Goal: Information Seeking & Learning: Learn about a topic

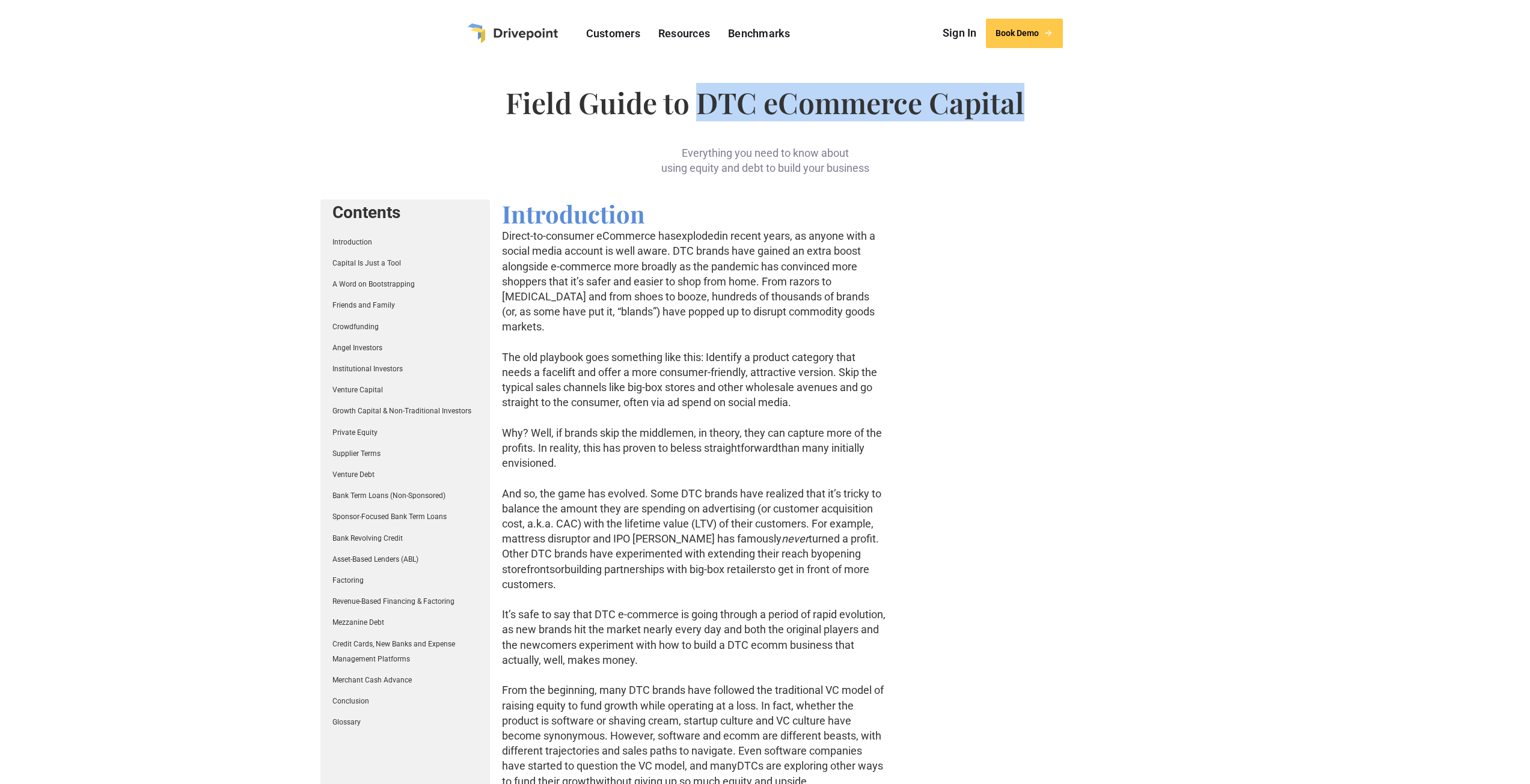
drag, startPoint x: 698, startPoint y: 107, endPoint x: 1027, endPoint y: 111, distance: 329.0
click at [1027, 111] on h1 "Field Guide to DTC eCommerce Capital" at bounding box center [765, 102] width 889 height 29
copy h1 "DTC eCommerce Capital"
click at [671, 97] on h1 "Field Guide to DTC eCommerce Capital" at bounding box center [765, 102] width 889 height 29
drag, startPoint x: 507, startPoint y: 100, endPoint x: 1151, endPoint y: 96, distance: 644.0
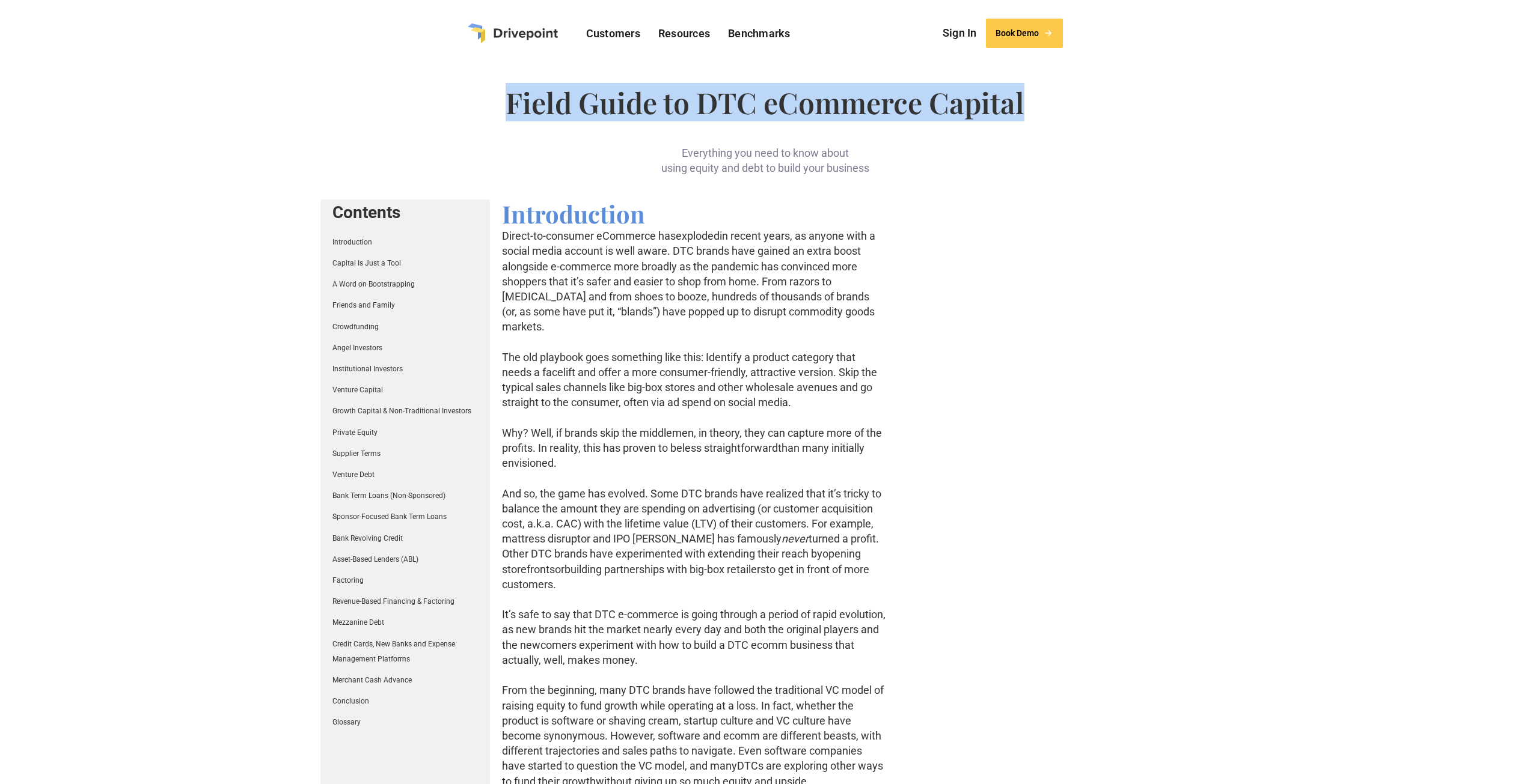
click at [1151, 96] on h1 "Field Guide to DTC eCommerce Capital" at bounding box center [765, 102] width 889 height 29
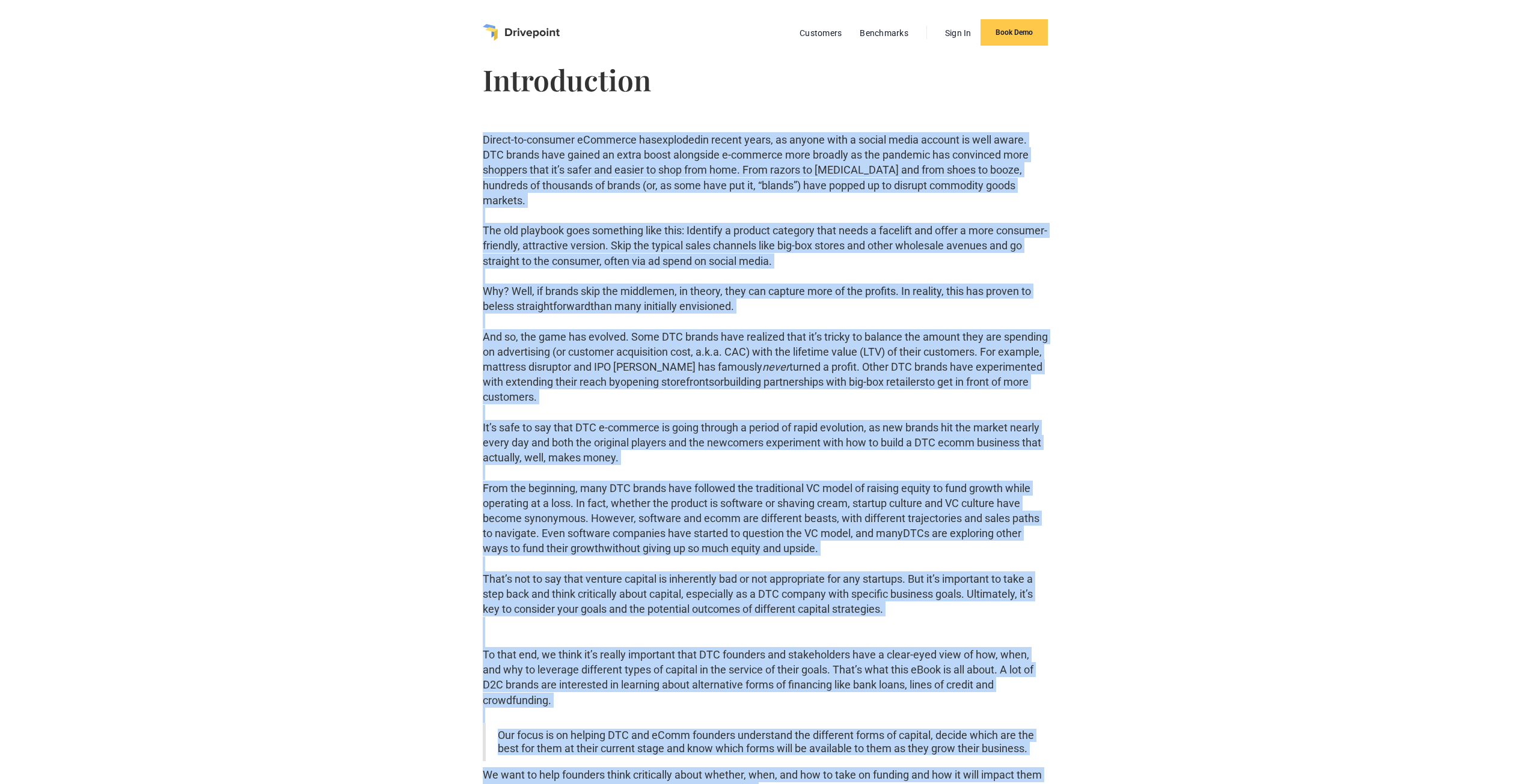
drag, startPoint x: 780, startPoint y: 494, endPoint x: 485, endPoint y: 142, distance: 459.3
copy div "Direct-to-consumer eCommerce has exploded in recent years, as anyone with a soc…"
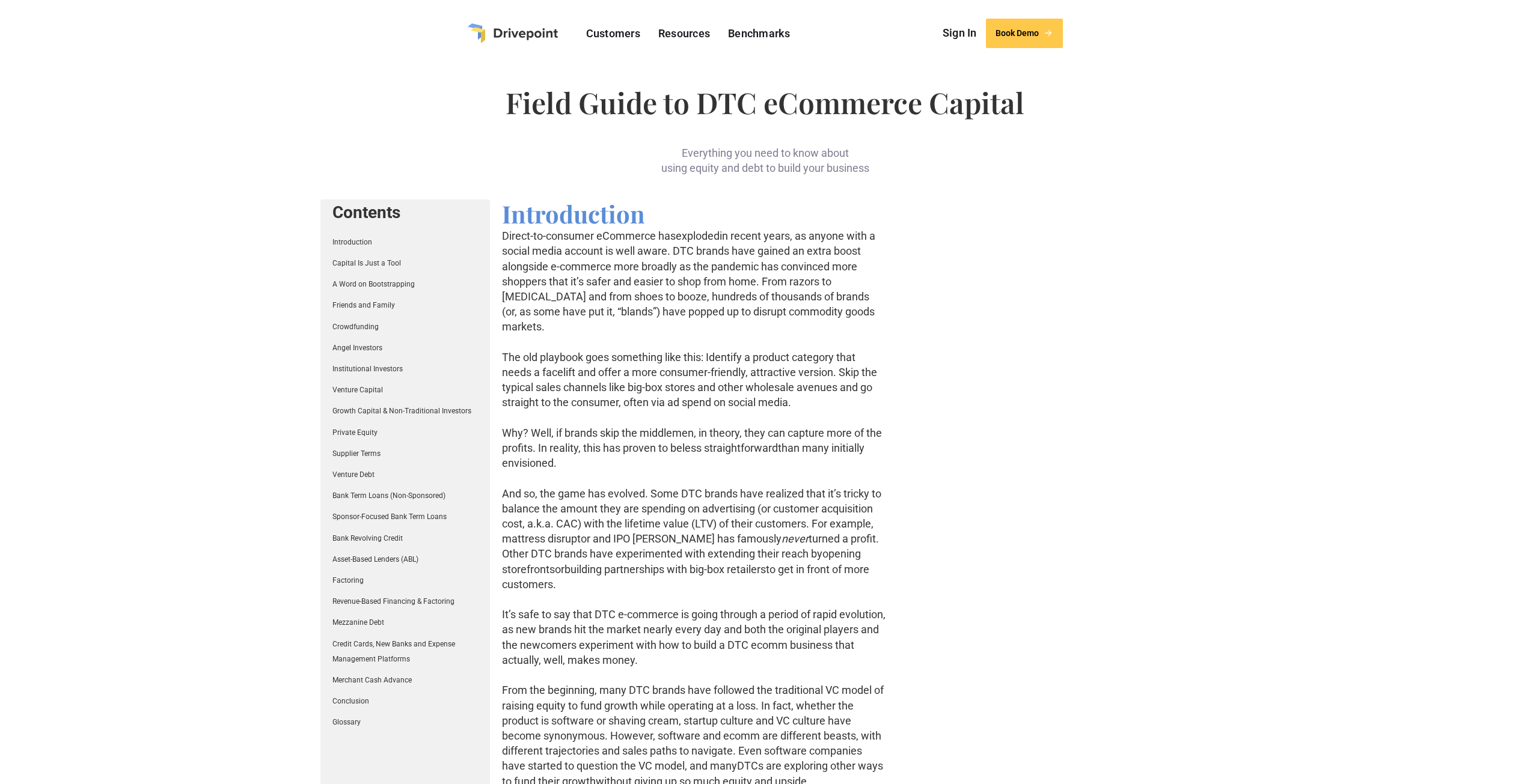
click at [346, 246] on link "Introduction" at bounding box center [352, 242] width 40 height 9
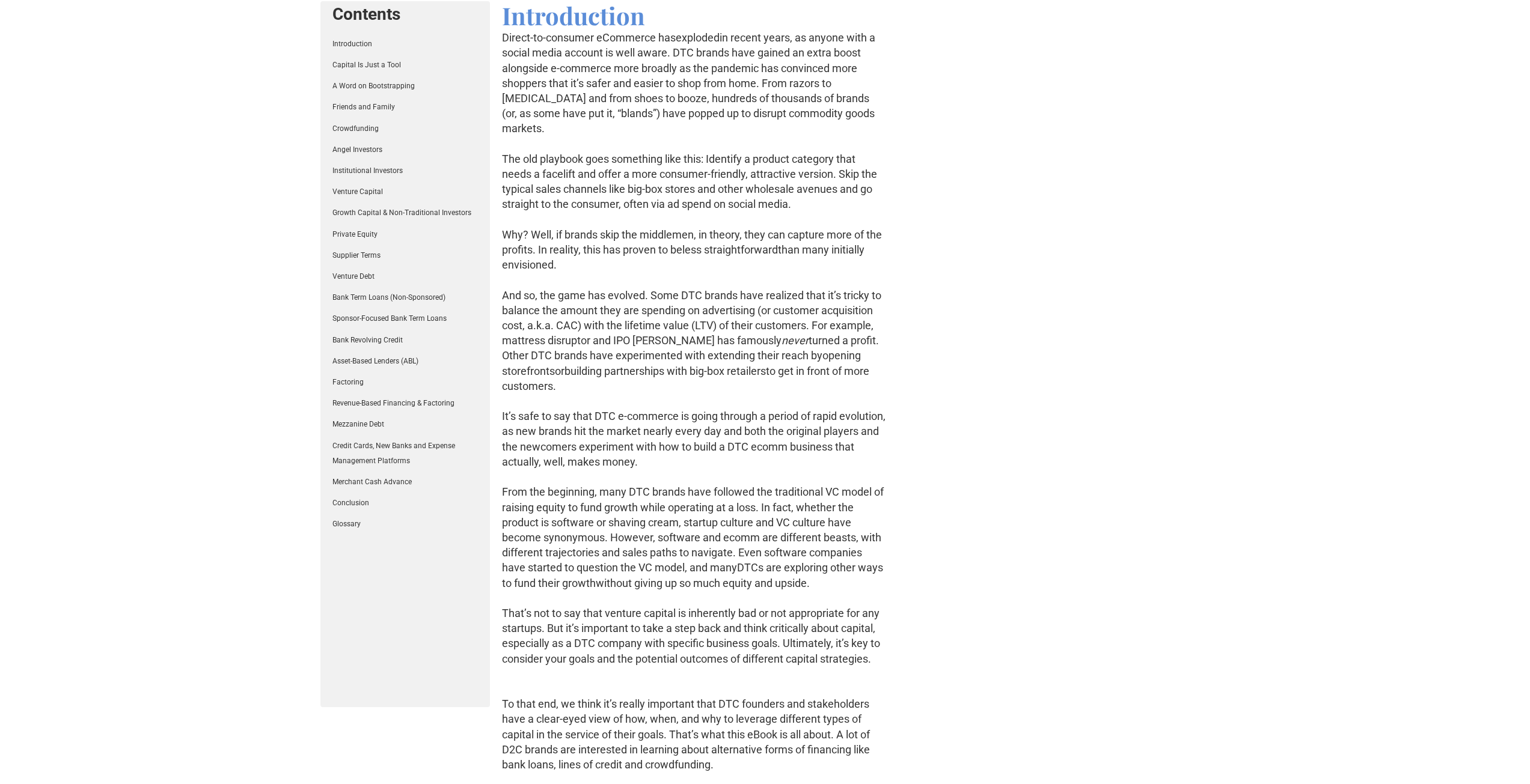
scroll to position [199, 0]
click at [370, 65] on link "Capital Is Just a Tool" at bounding box center [367, 63] width 69 height 9
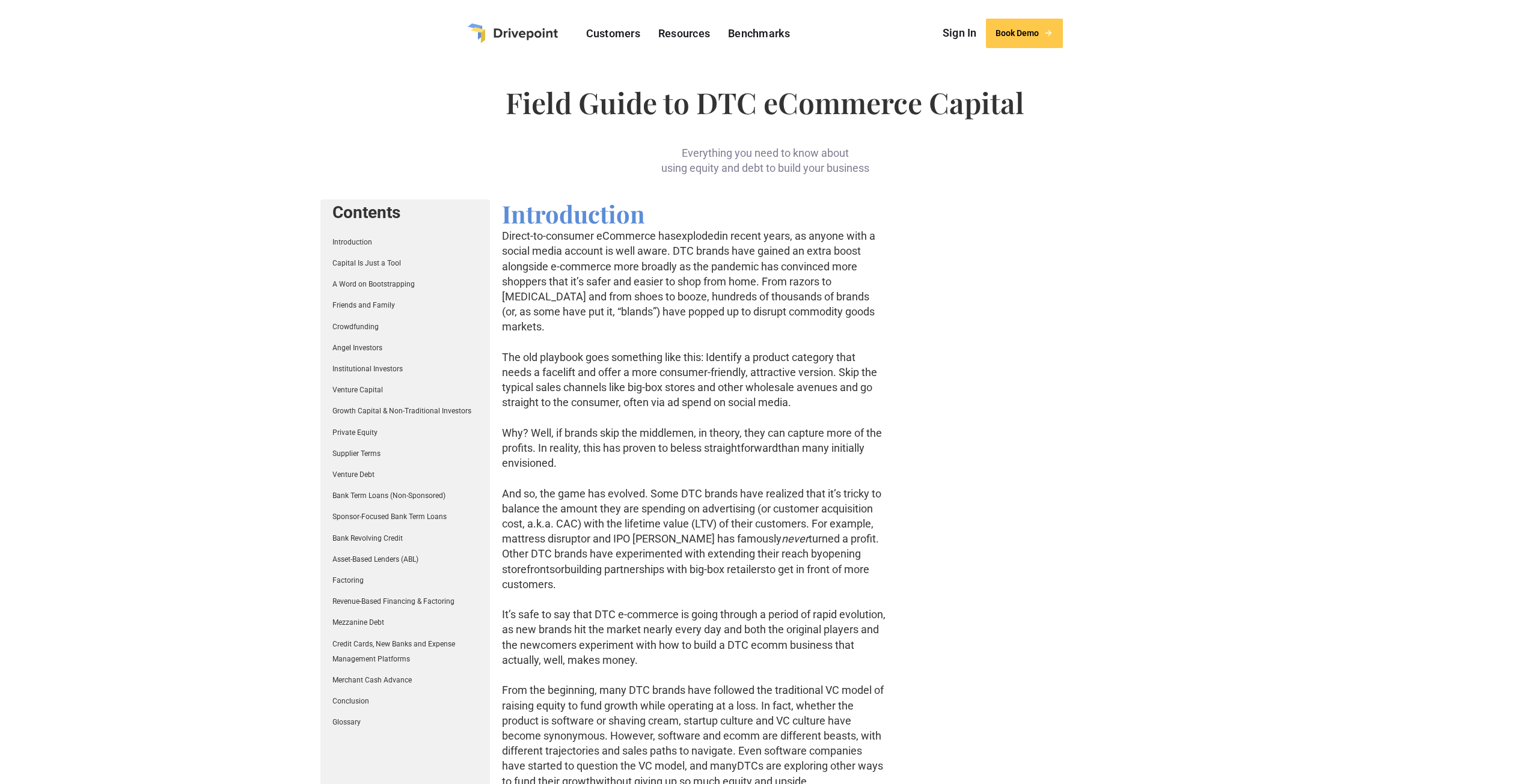
scroll to position [197, 0]
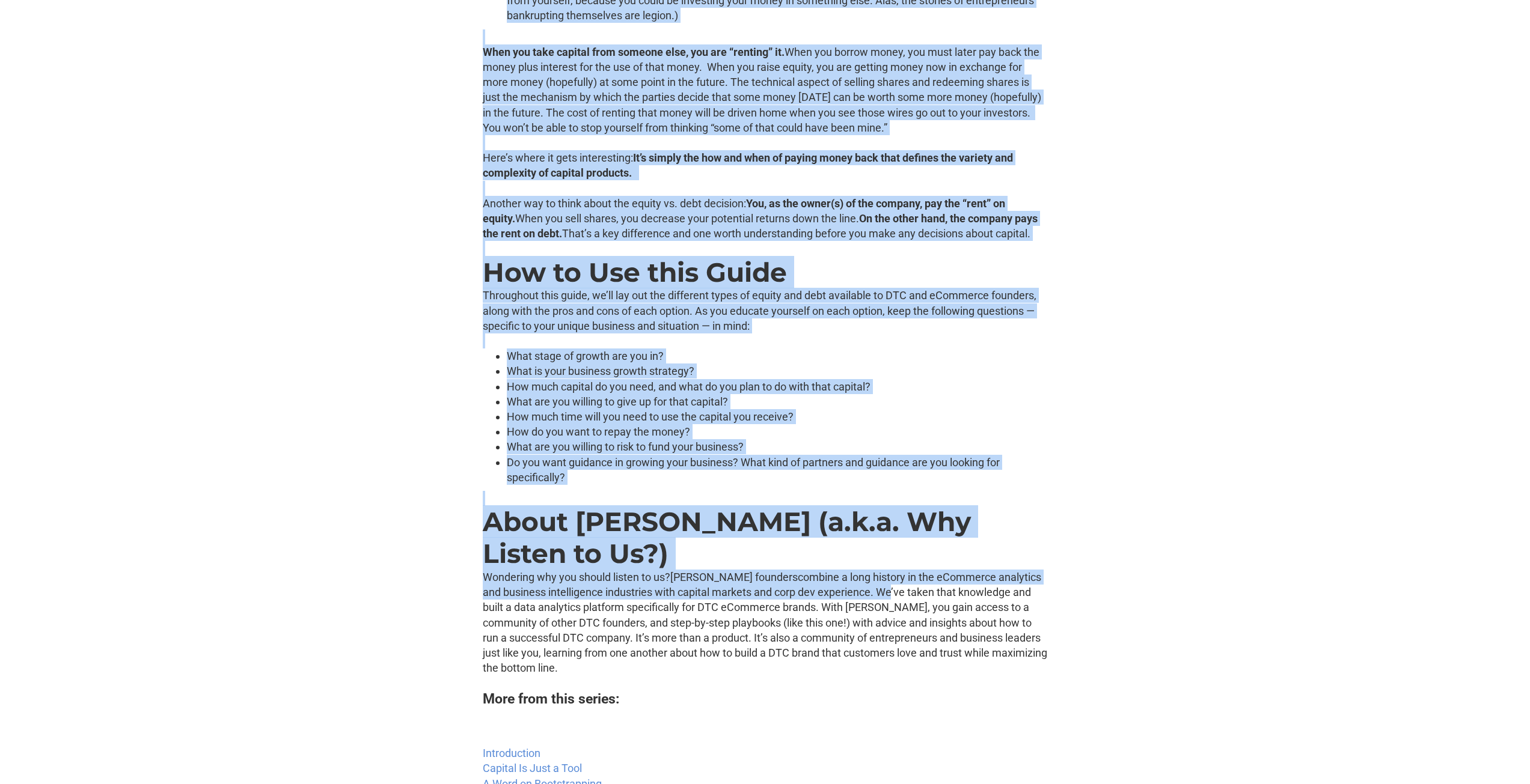
scroll to position [1382, 0]
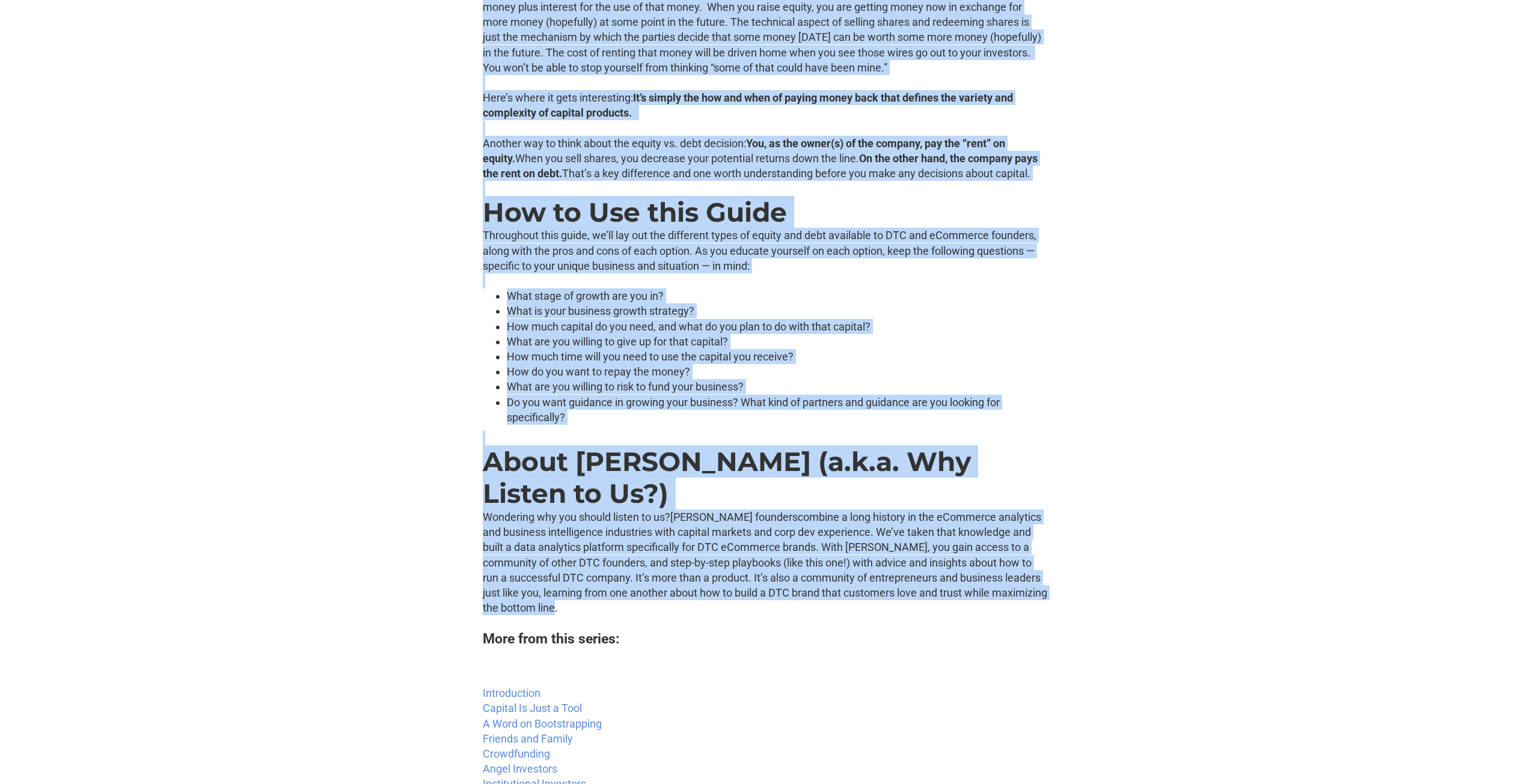
drag, startPoint x: 483, startPoint y: 74, endPoint x: 867, endPoint y: 612, distance: 661.0
copy div "Loremip Do Sita c Adip E Sedd ei Temporin Utla Etdo Ma ali enim adm veniamqui n…"
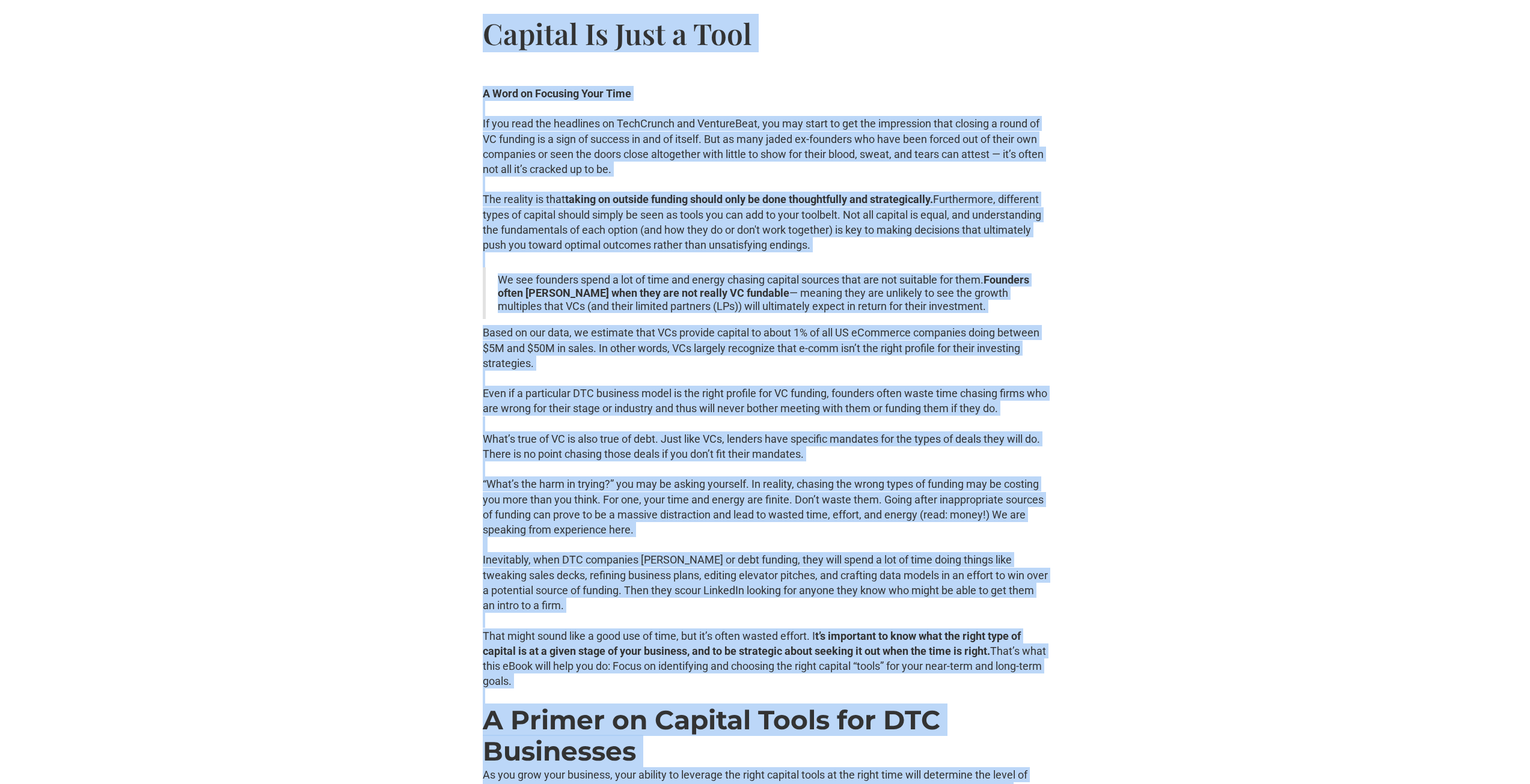
scroll to position [0, 0]
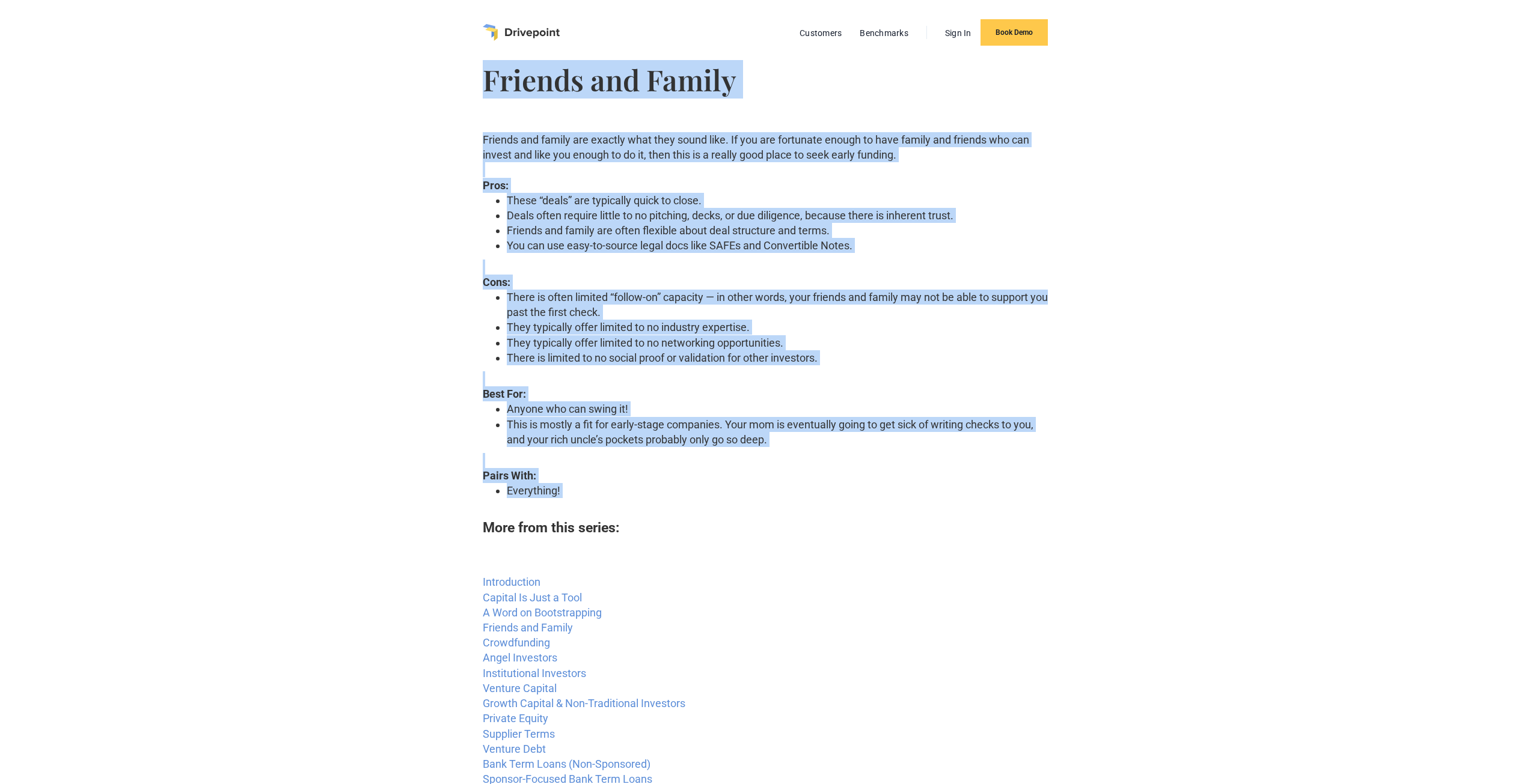
drag, startPoint x: 484, startPoint y: 81, endPoint x: 776, endPoint y: 510, distance: 518.9
click at [776, 510] on div "Customers Benchmarks Sign In Book Demo Friends and Family Friends and family ar…" at bounding box center [765, 481] width 565 height 962
copy div "Loremip dol Sitame Consect adi elitse doe tempori utla etdo magna aliq. En adm …"
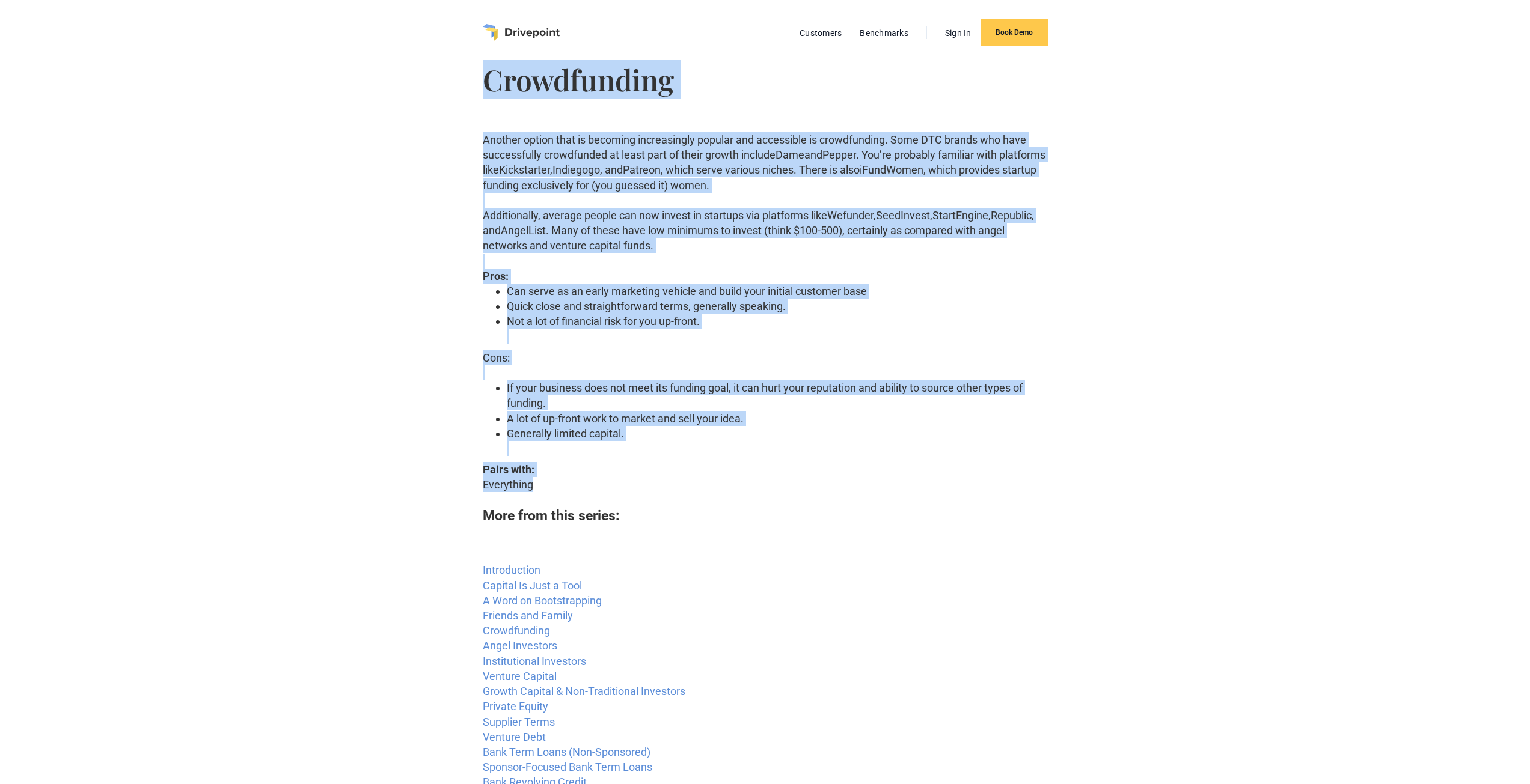
drag, startPoint x: 481, startPoint y: 79, endPoint x: 657, endPoint y: 488, distance: 445.3
click at [657, 488] on body "Customers Benchmarks Sign In Book Demo Crowdfunding Another option that is beco…" at bounding box center [765, 720] width 1530 height 1440
copy div "Crowdfunding Another option that is becoming increasingly popular and accessibl…"
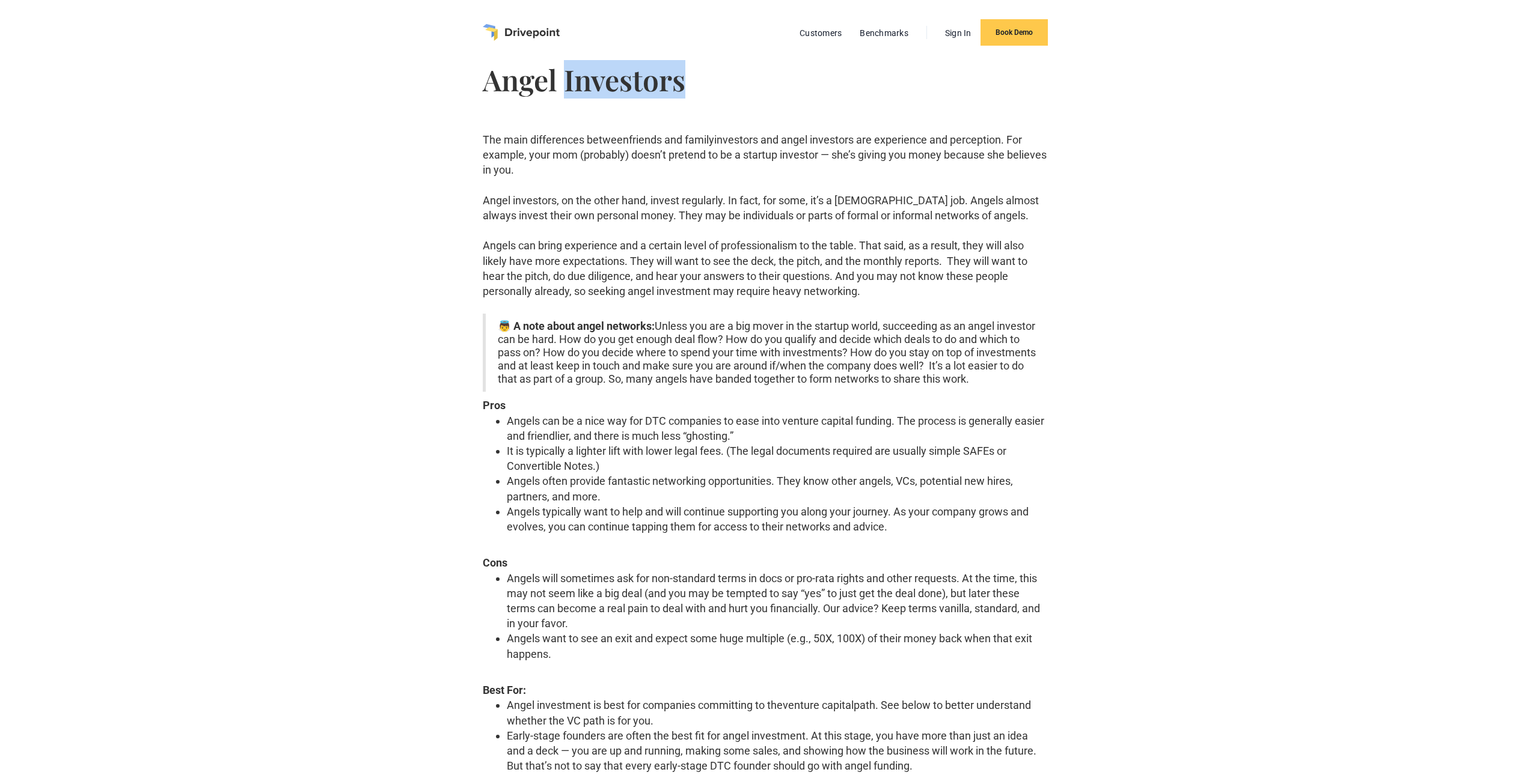
drag, startPoint x: 568, startPoint y: 78, endPoint x: 696, endPoint y: 76, distance: 128.0
click at [696, 76] on h1 "Angel Investors" at bounding box center [765, 79] width 565 height 29
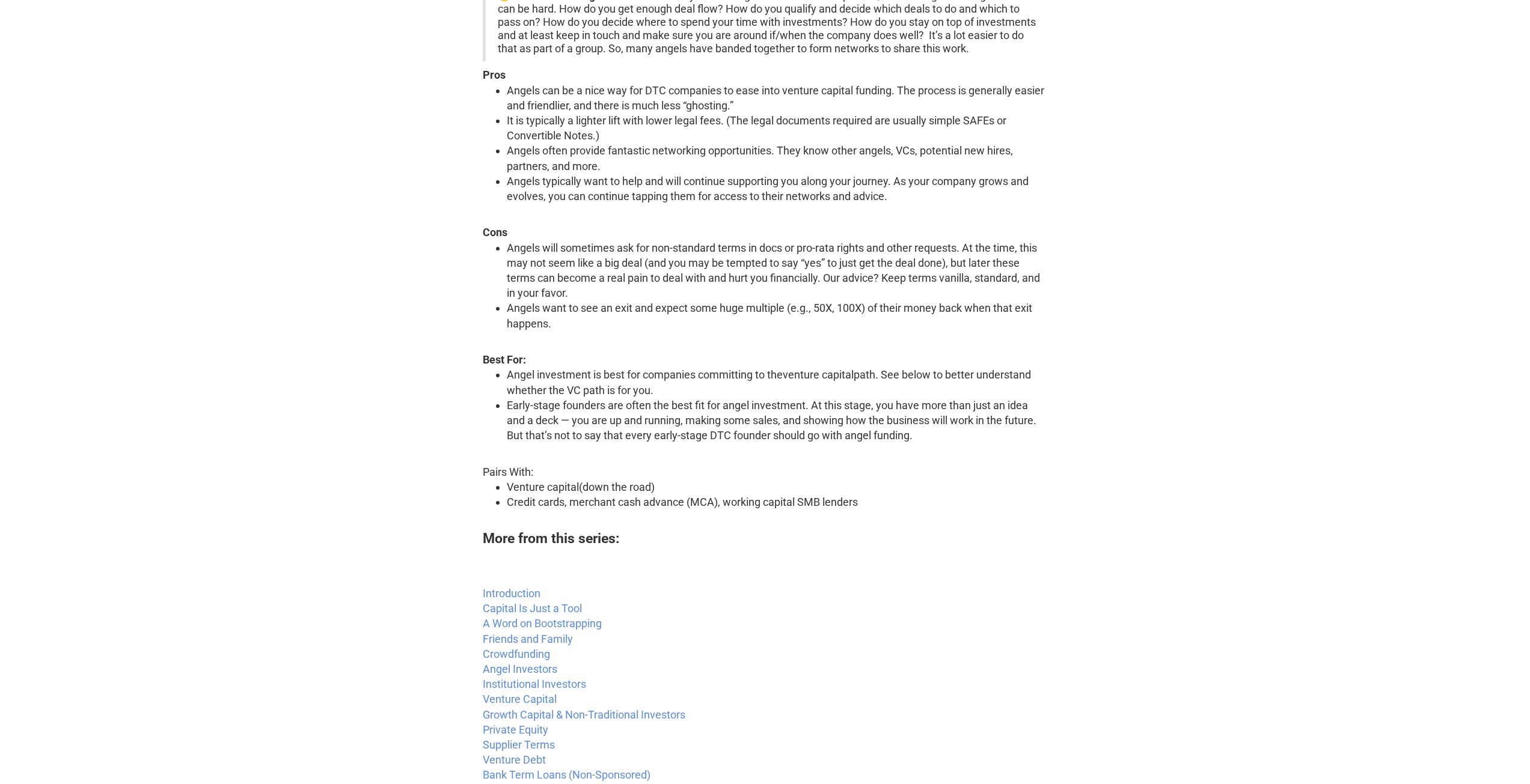
scroll to position [60, 0]
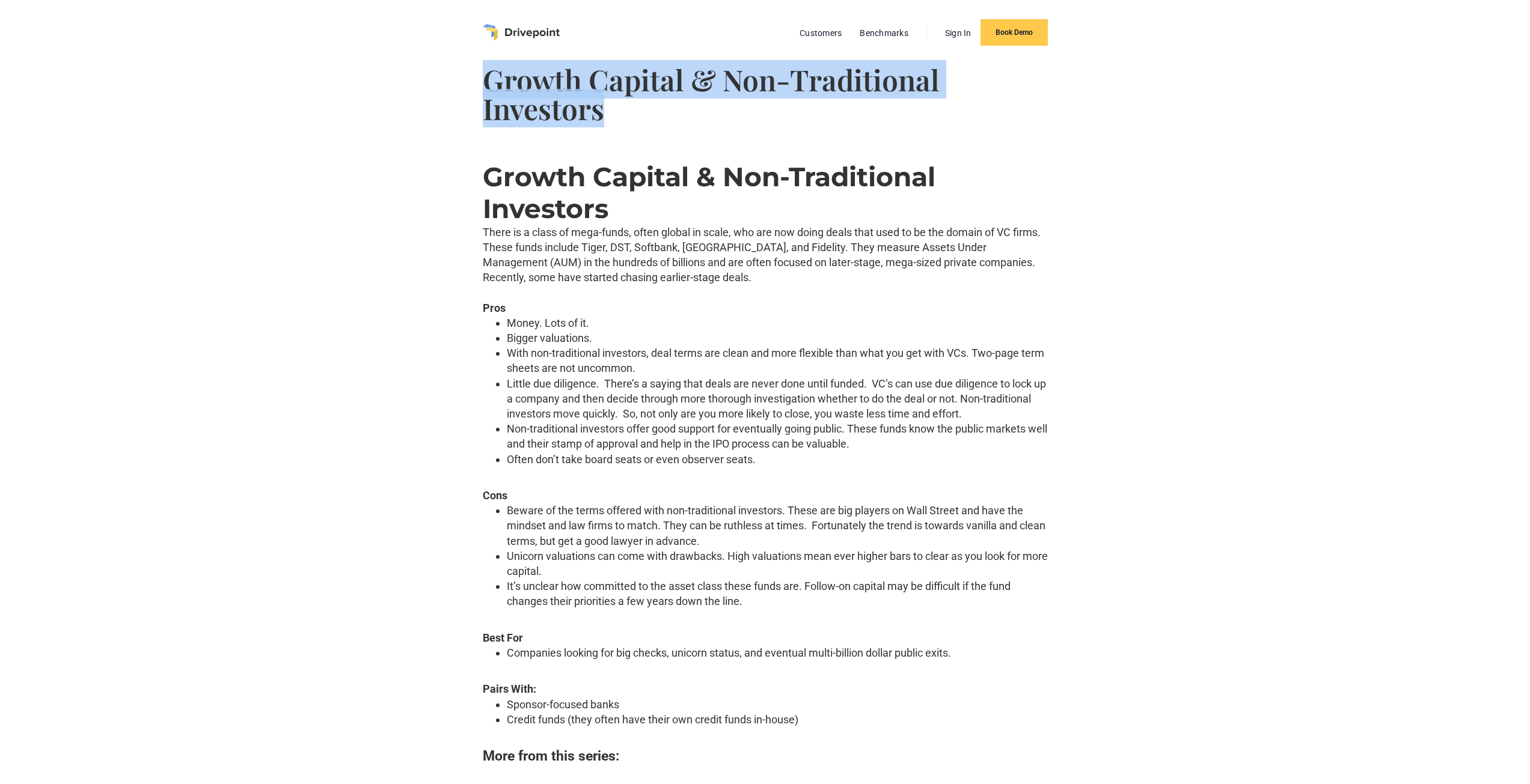
drag, startPoint x: 490, startPoint y: 78, endPoint x: 616, endPoint y: 102, distance: 128.3
click at [616, 102] on h1 "Growth Capital & Non-Traditional Investors" at bounding box center [765, 94] width 565 height 58
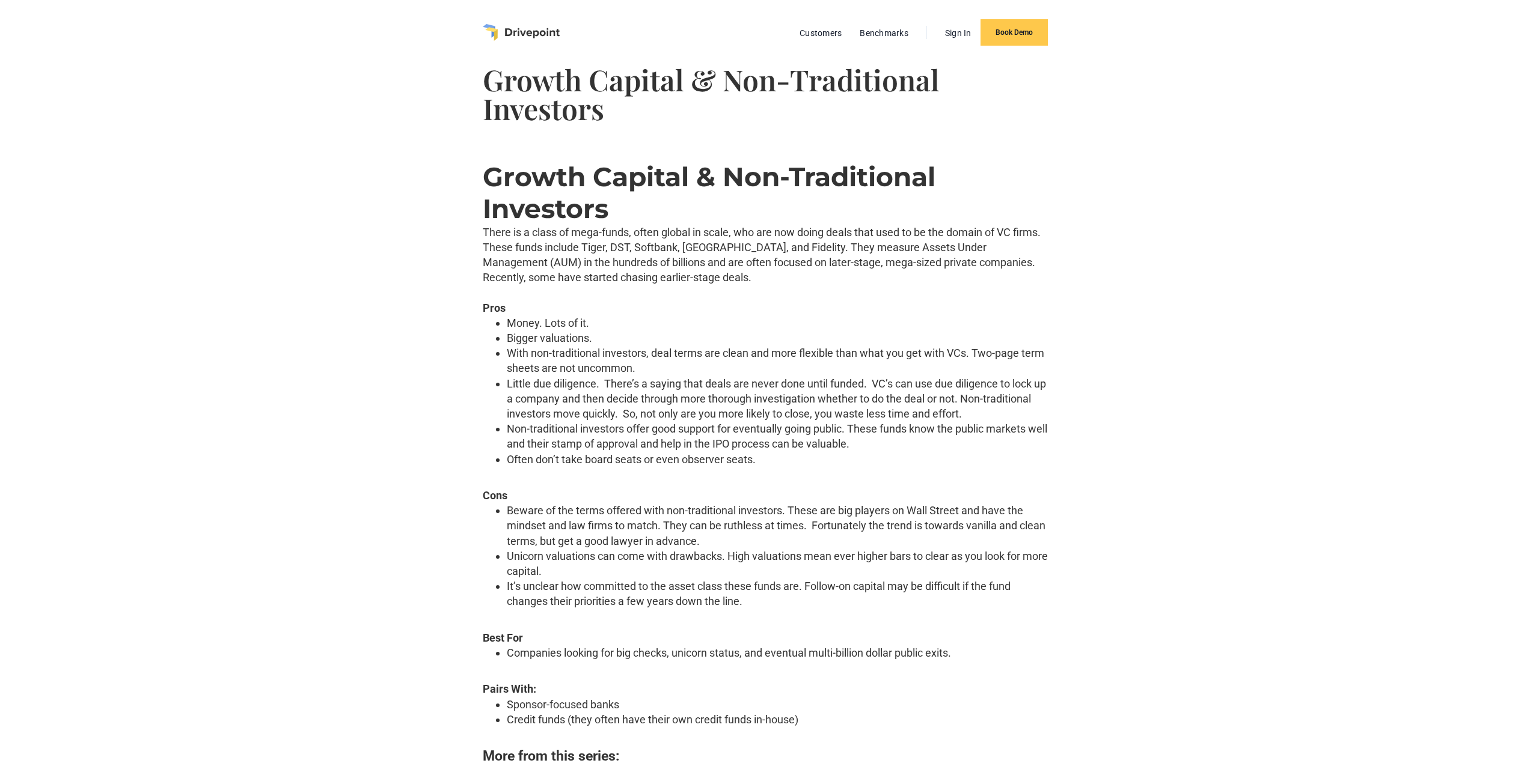
click at [560, 166] on h3 "Growth Capital & Non-Traditional Investors" at bounding box center [765, 193] width 565 height 63
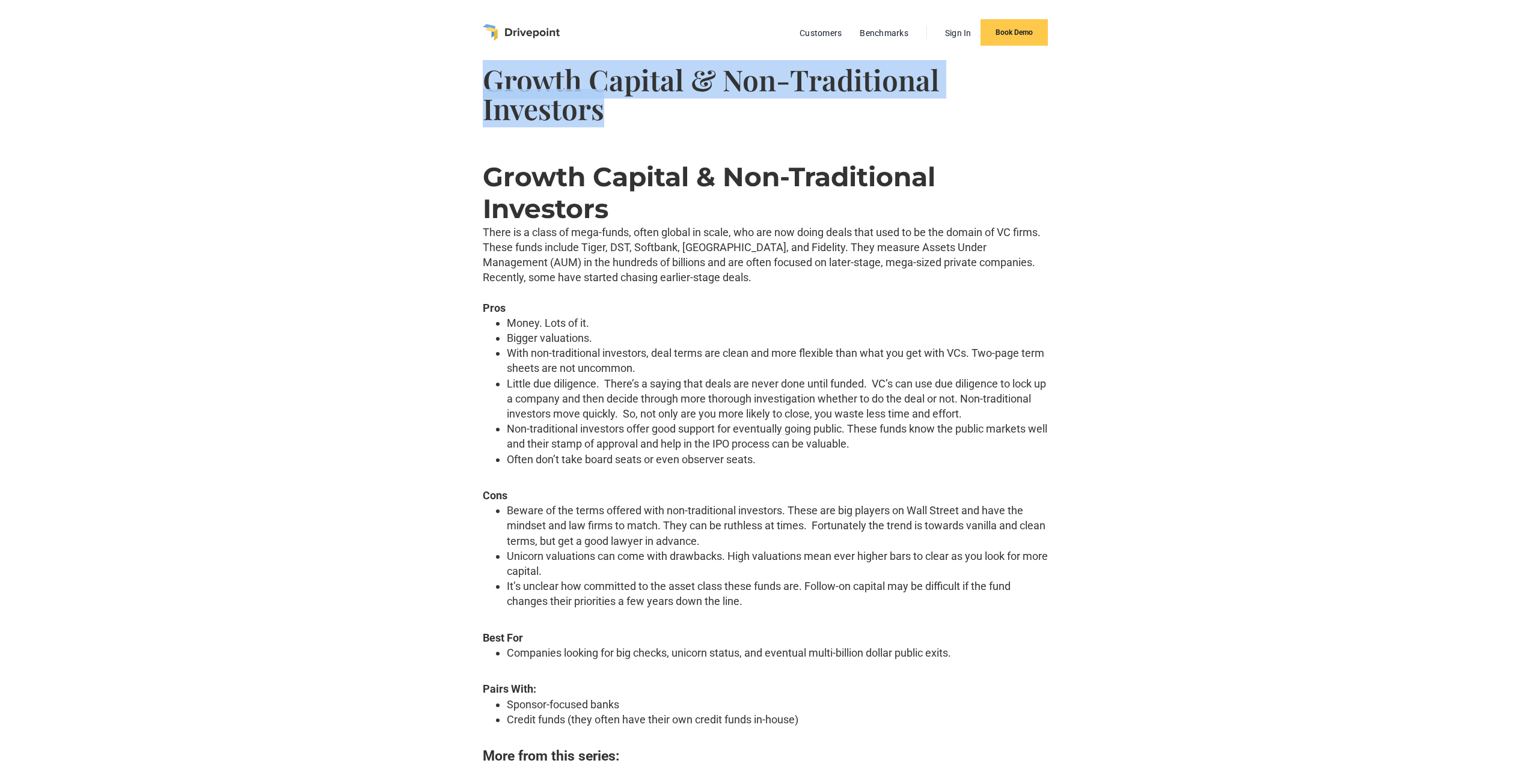
drag, startPoint x: 486, startPoint y: 85, endPoint x: 624, endPoint y: 109, distance: 140.1
click at [624, 109] on h1 "Growth Capital & Non-Traditional Investors" at bounding box center [765, 94] width 565 height 58
copy h1 "Growth Capital & Non-Traditional Investors"
click at [520, 98] on h1 "Growth Capital & Non-Traditional Investors" at bounding box center [765, 94] width 565 height 58
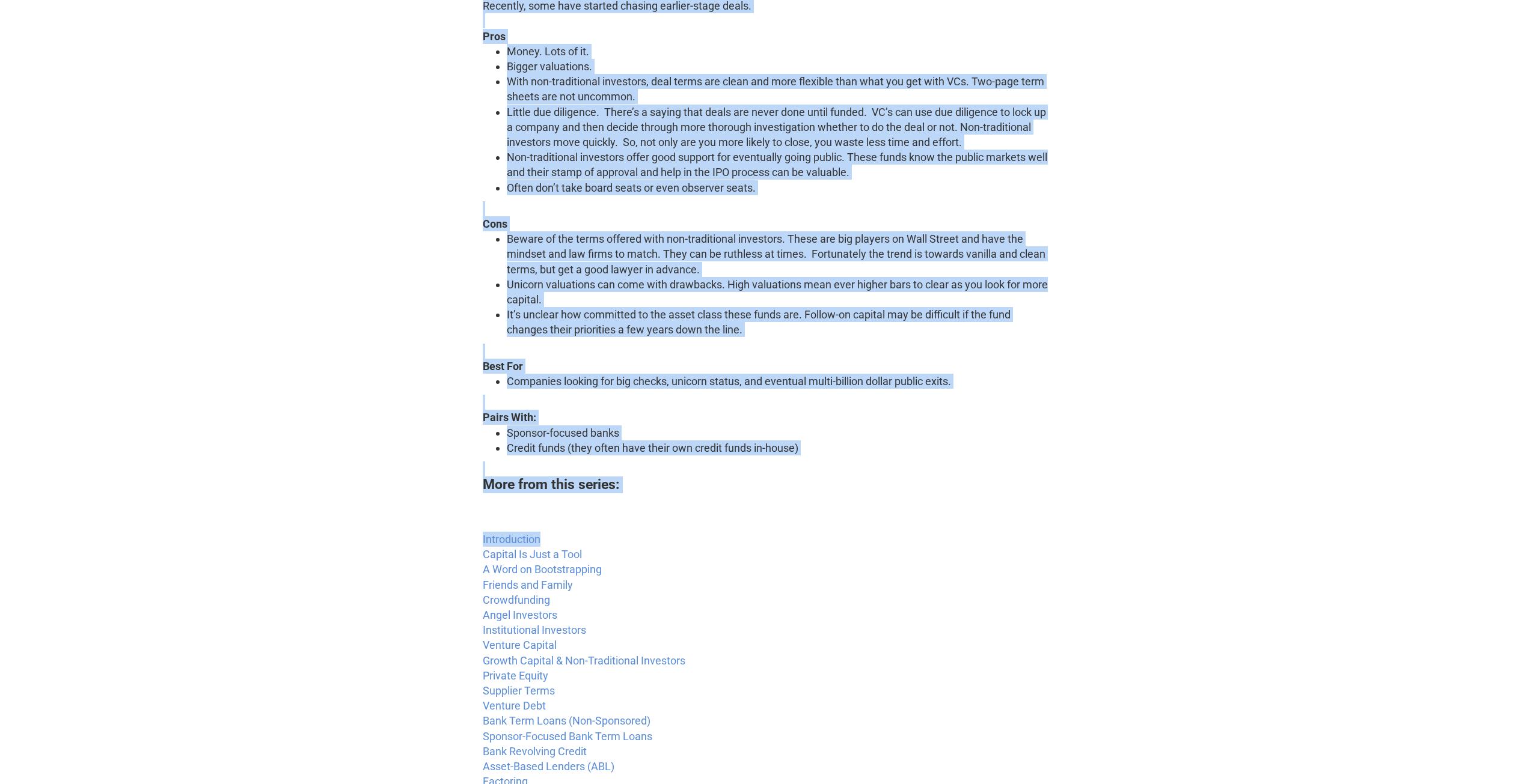
scroll to position [361, 0]
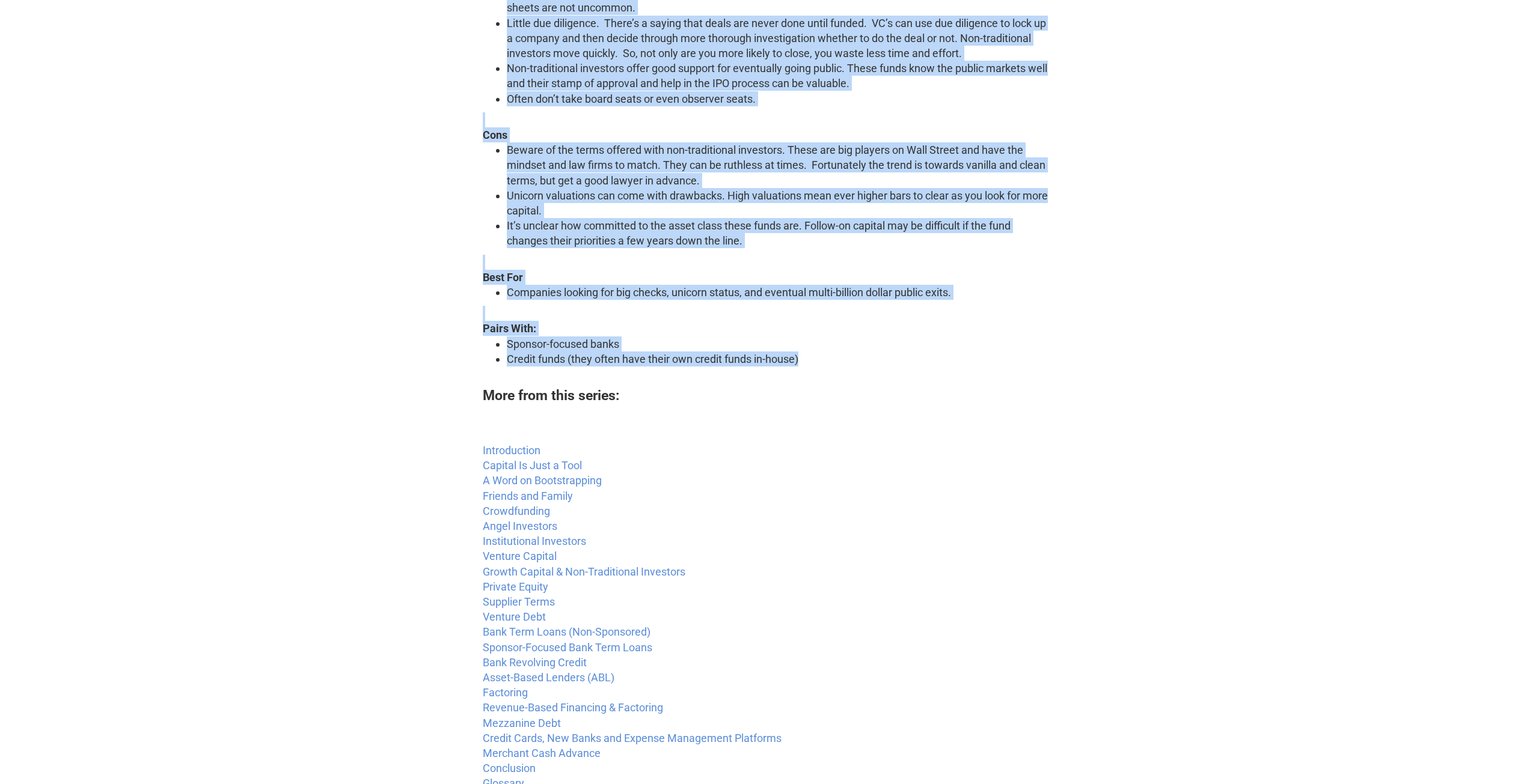
drag, startPoint x: 482, startPoint y: 180, endPoint x: 803, endPoint y: 361, distance: 368.5
click at [803, 361] on div "Growth Capital & Non-Traditional Investors There is a class of mega-funds, ofte…" at bounding box center [765, 94] width 565 height 588
copy div "Loremi Dolorsi & Ame-Consectetur Adipiscin Elits do e tempo in utla-etdol, magn…"
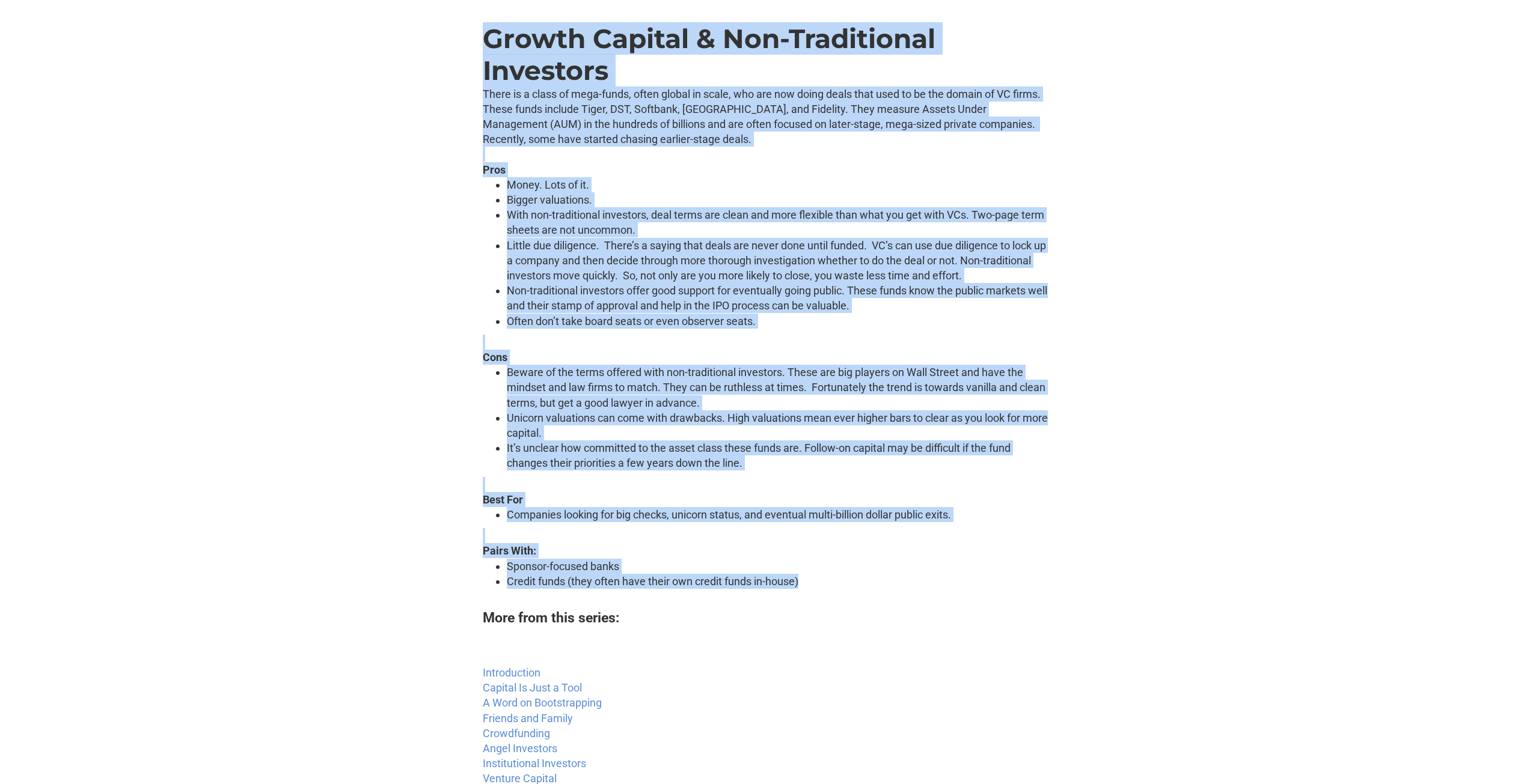
scroll to position [0, 0]
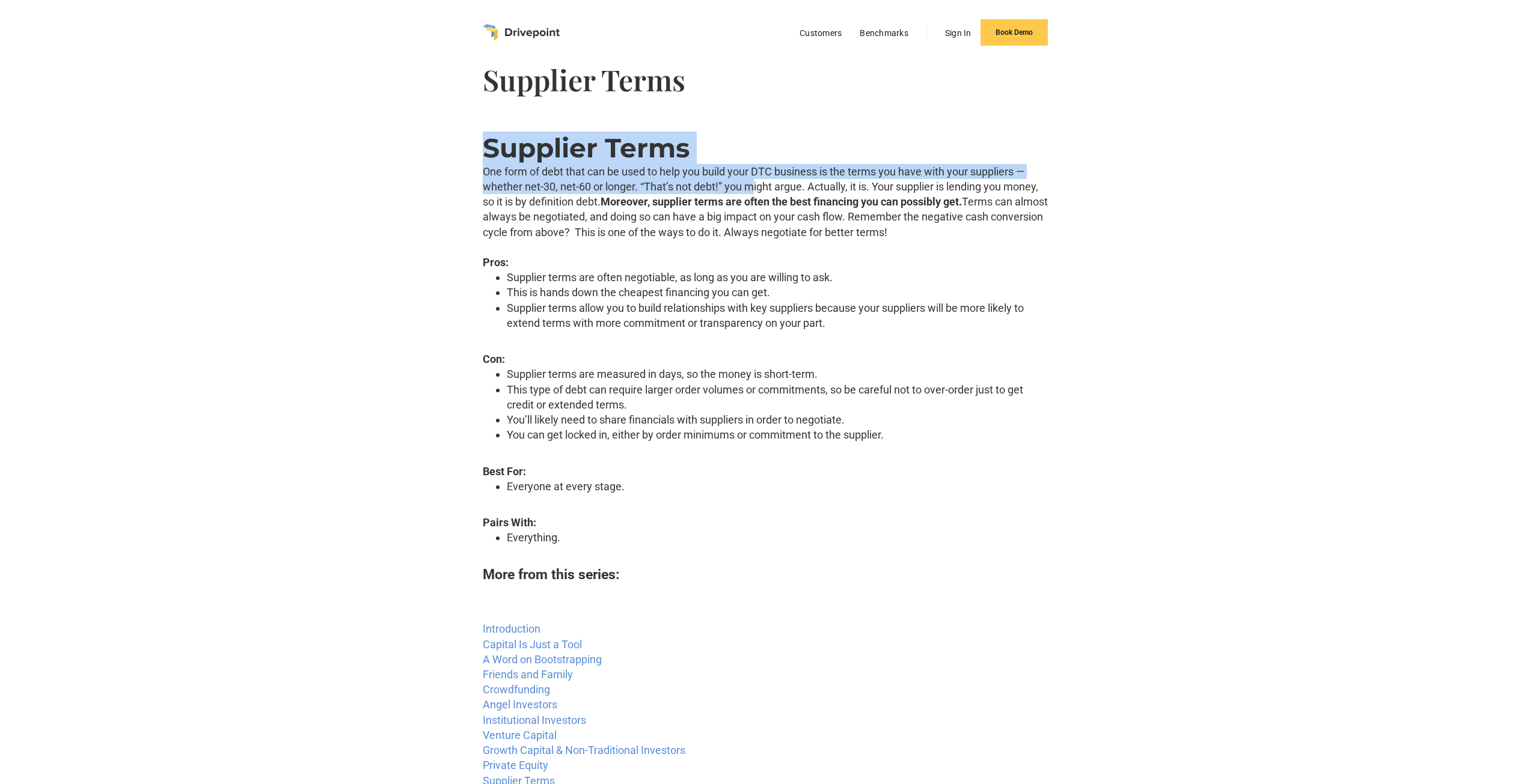
drag, startPoint x: 482, startPoint y: 156, endPoint x: 752, endPoint y: 189, distance: 272.0
click at [752, 189] on div "Supplier Terms One form of debt that can be used to help you build your DTC bus…" at bounding box center [765, 349] width 565 height 435
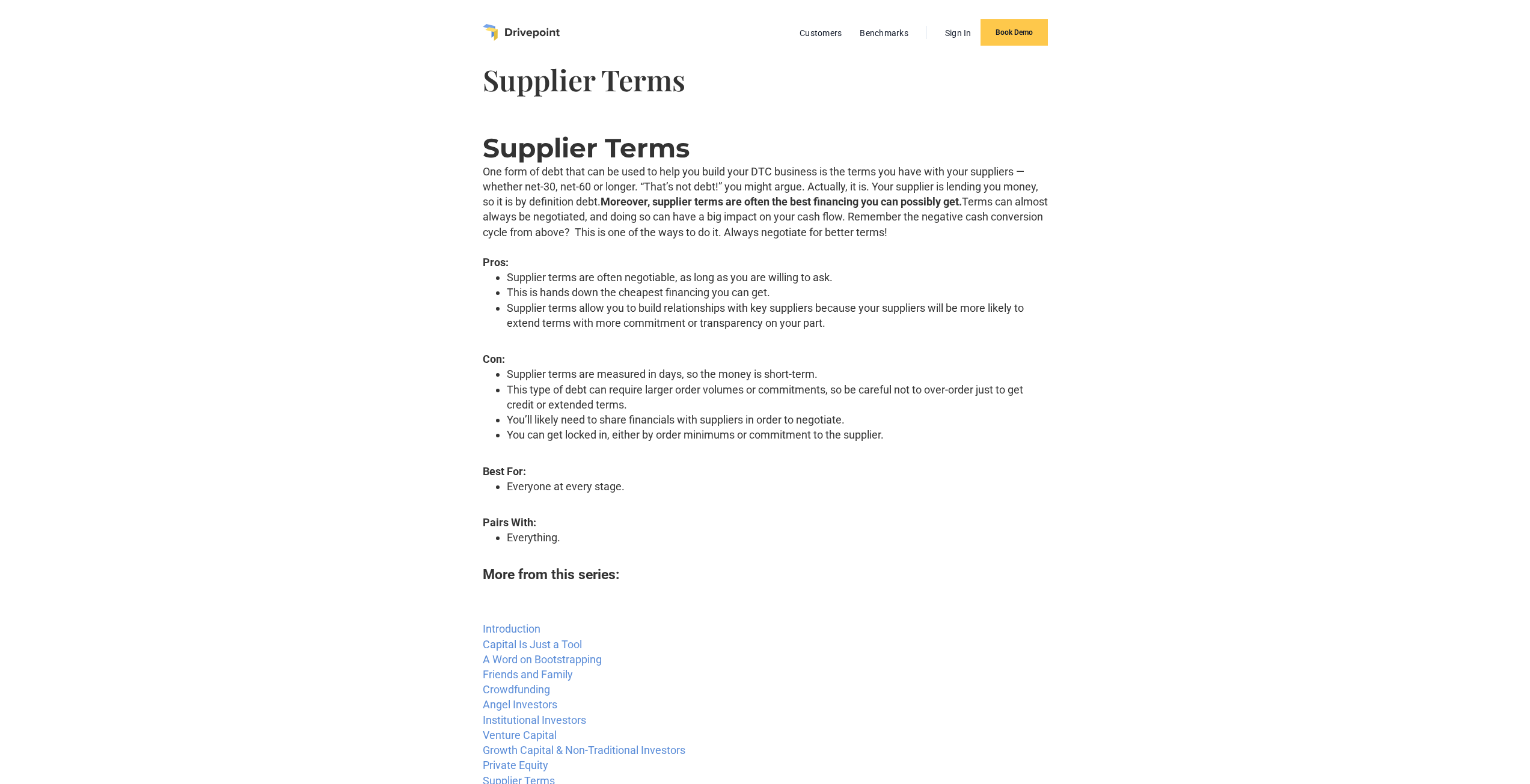
click at [645, 224] on p "One form of debt that can be used to help you build your DTC business is the te…" at bounding box center [765, 202] width 565 height 76
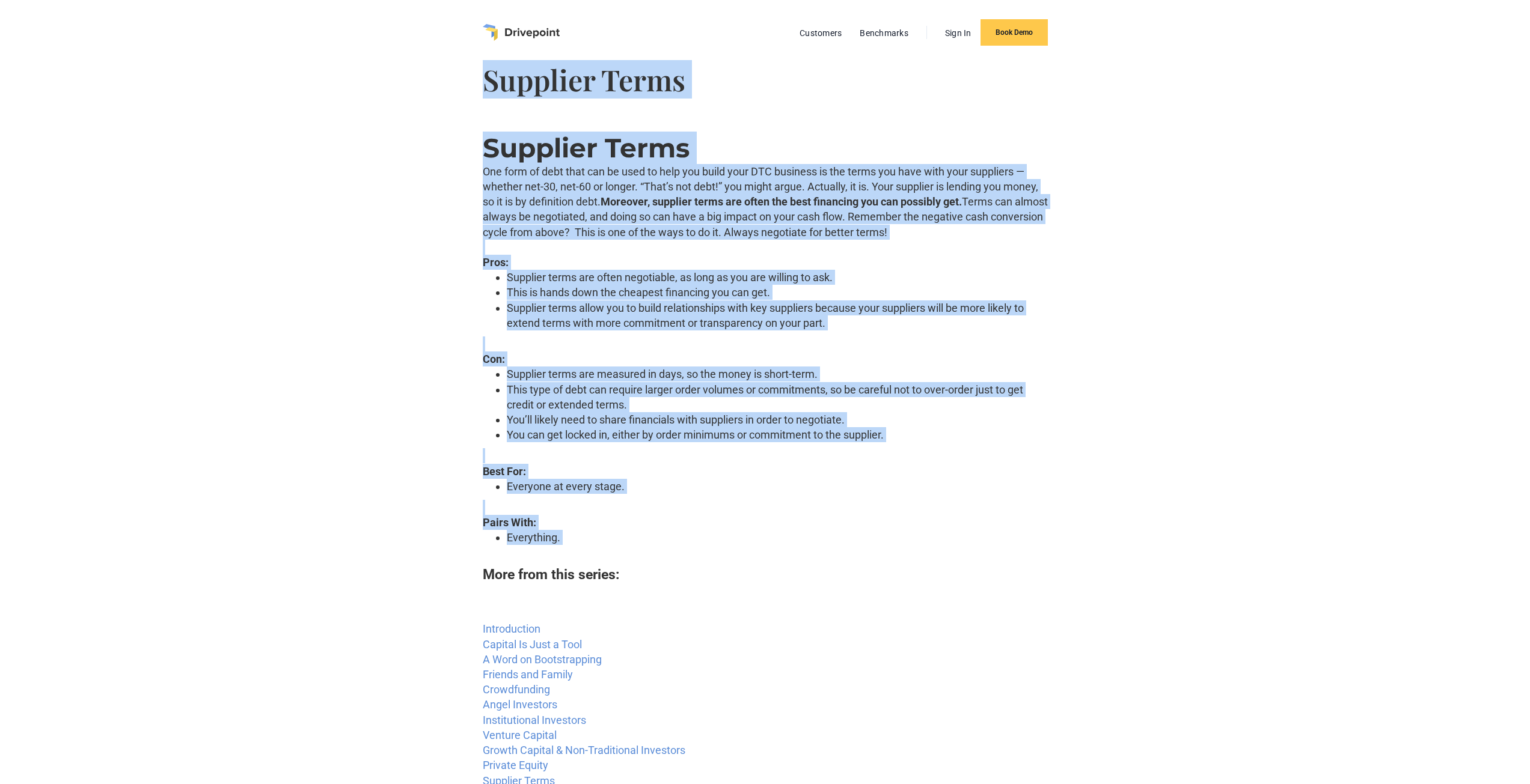
drag, startPoint x: 485, startPoint y: 92, endPoint x: 820, endPoint y: 546, distance: 564.2
click at [820, 546] on div "Customers Benchmarks Sign In Book Demo Supplier Terms Supplier Terms One form o…" at bounding box center [765, 504] width 565 height 1009
copy div "Supplier Terms Supplier Terms One form of debt that can be used to help you bui…"
click at [656, 215] on p "One form of debt that can be used to help you build your DTC business is the te…" at bounding box center [765, 202] width 565 height 76
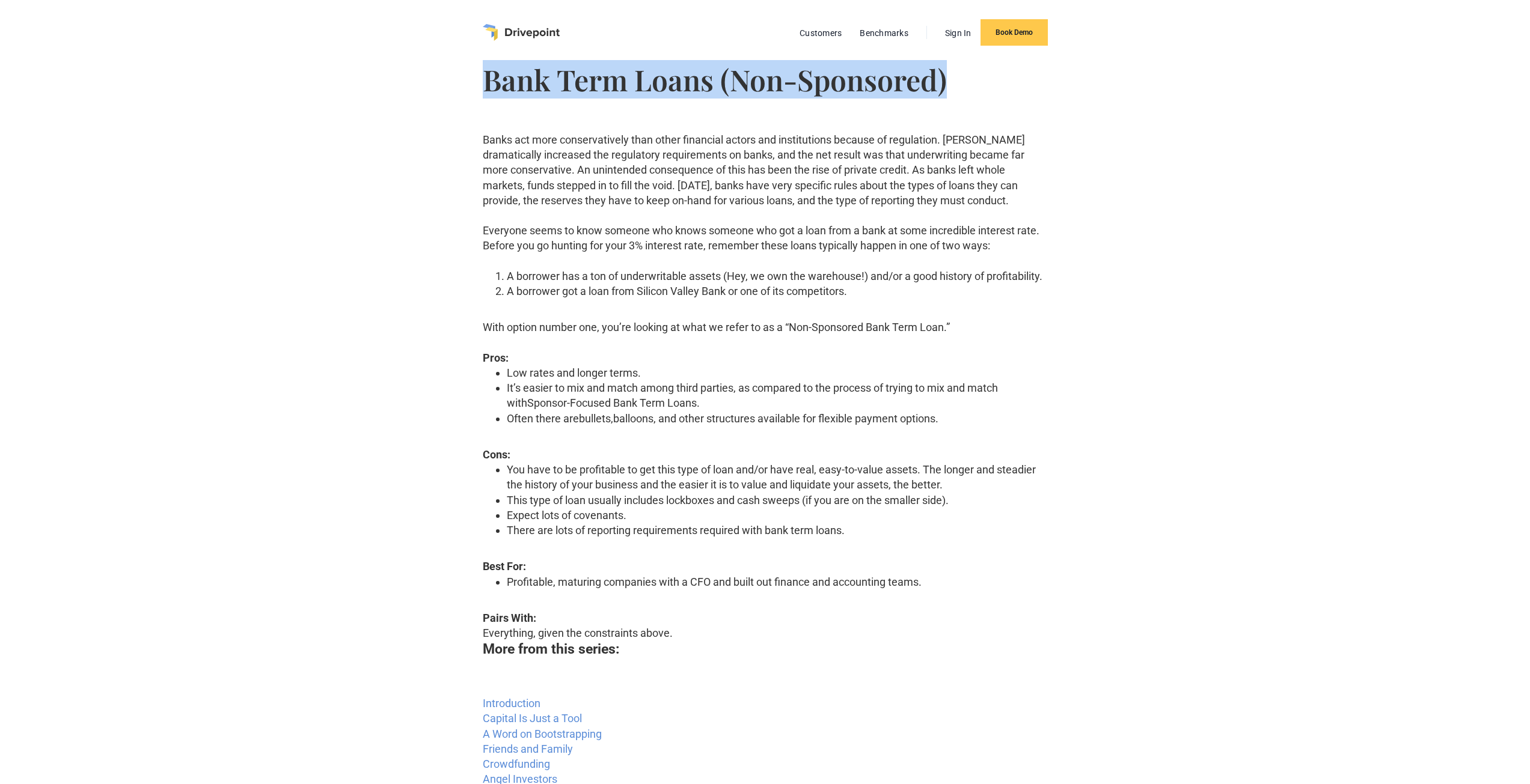
drag, startPoint x: 487, startPoint y: 88, endPoint x: 972, endPoint y: 73, distance: 485.2
click at [972, 73] on h1 "Bank Term Loans (Non-Sponsored)" at bounding box center [765, 79] width 565 height 29
copy h1 "Bank Term Loans (Non-Sponsored)"
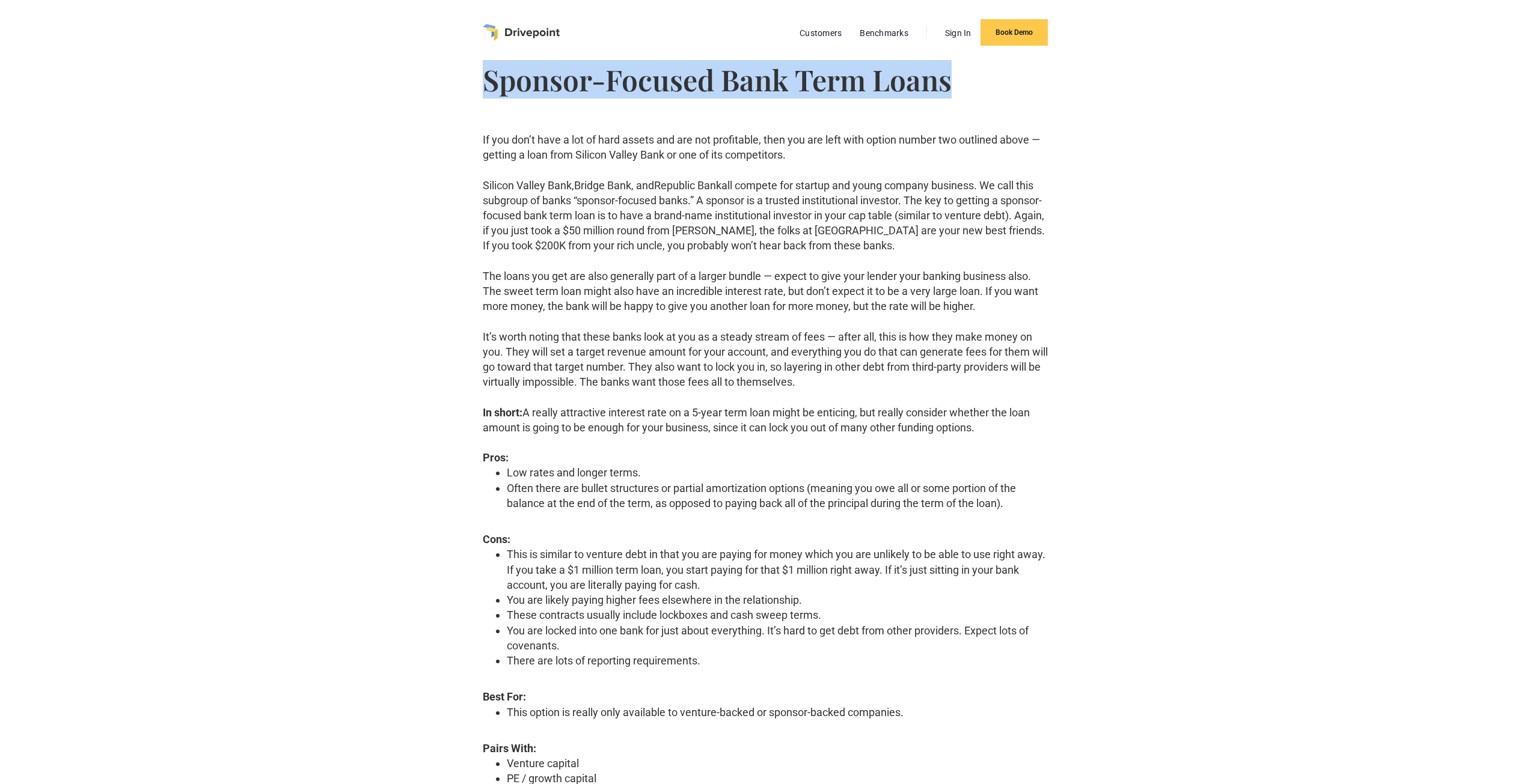
drag, startPoint x: 482, startPoint y: 89, endPoint x: 975, endPoint y: 79, distance: 493.1
click at [975, 79] on h1 "Sponsor-Focused Bank Term Loans" at bounding box center [765, 79] width 565 height 29
copy h1 "Sponsor-Focused Bank Term Loans"
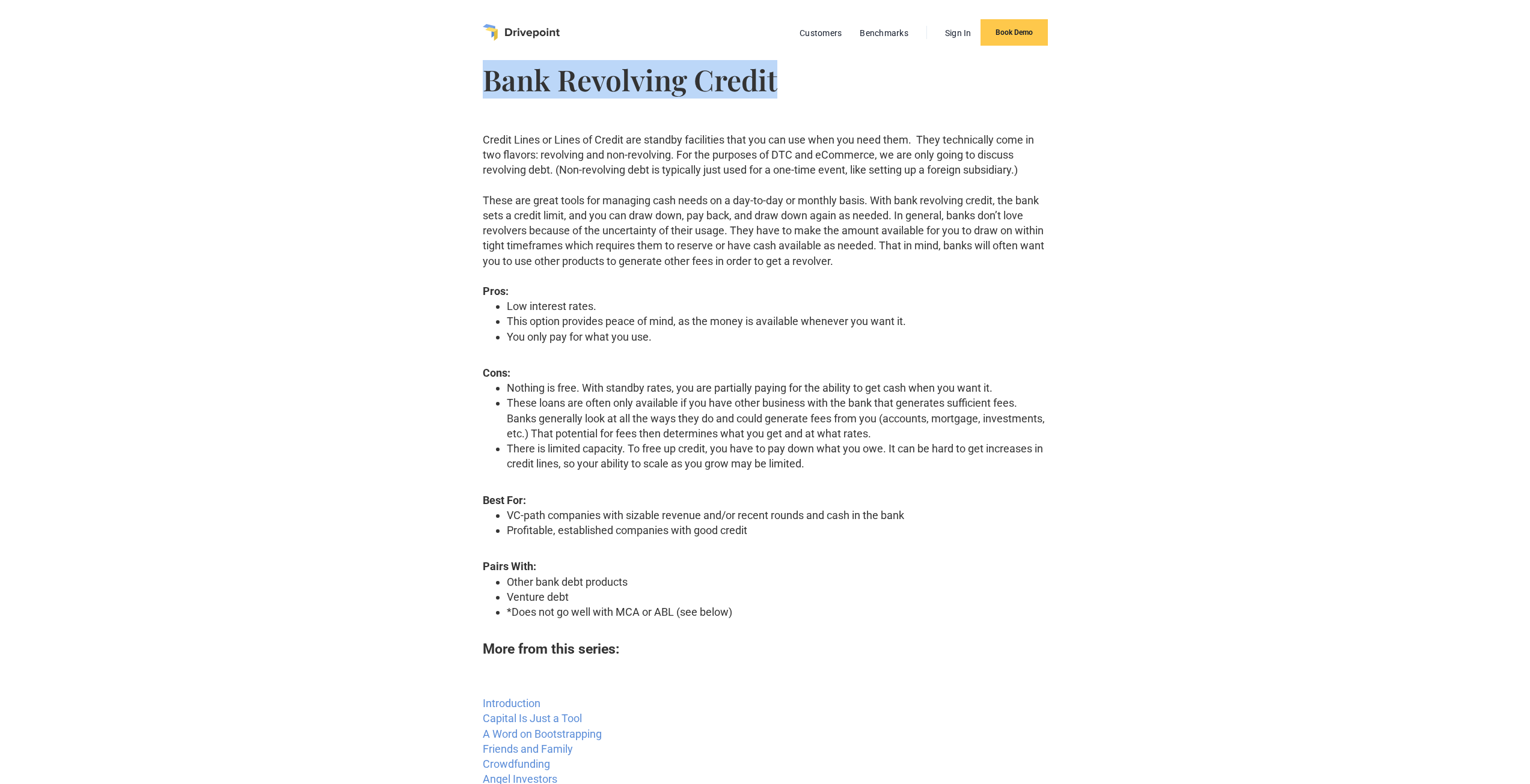
drag, startPoint x: 489, startPoint y: 87, endPoint x: 900, endPoint y: 89, distance: 411.0
click at [900, 89] on h1 "Bank Revolving Credit" at bounding box center [765, 79] width 565 height 29
copy h1 "Bank Revolving Credit"
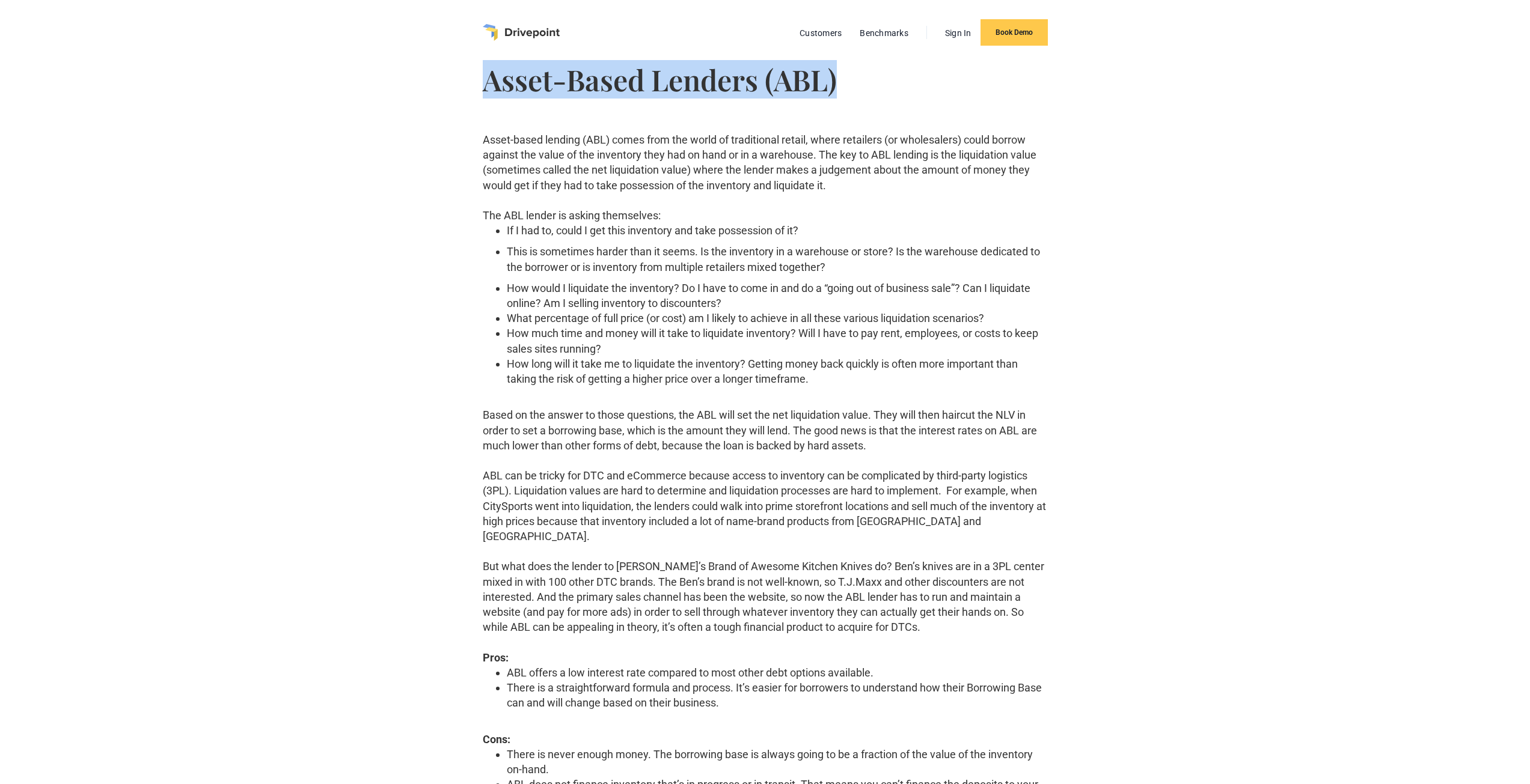
drag, startPoint x: 489, startPoint y: 87, endPoint x: 884, endPoint y: 76, distance: 395.2
click at [884, 76] on h1 "Asset-Based Lenders (ABL)" at bounding box center [765, 79] width 565 height 29
copy h1 "Asset-Based Lenders (ABL)"
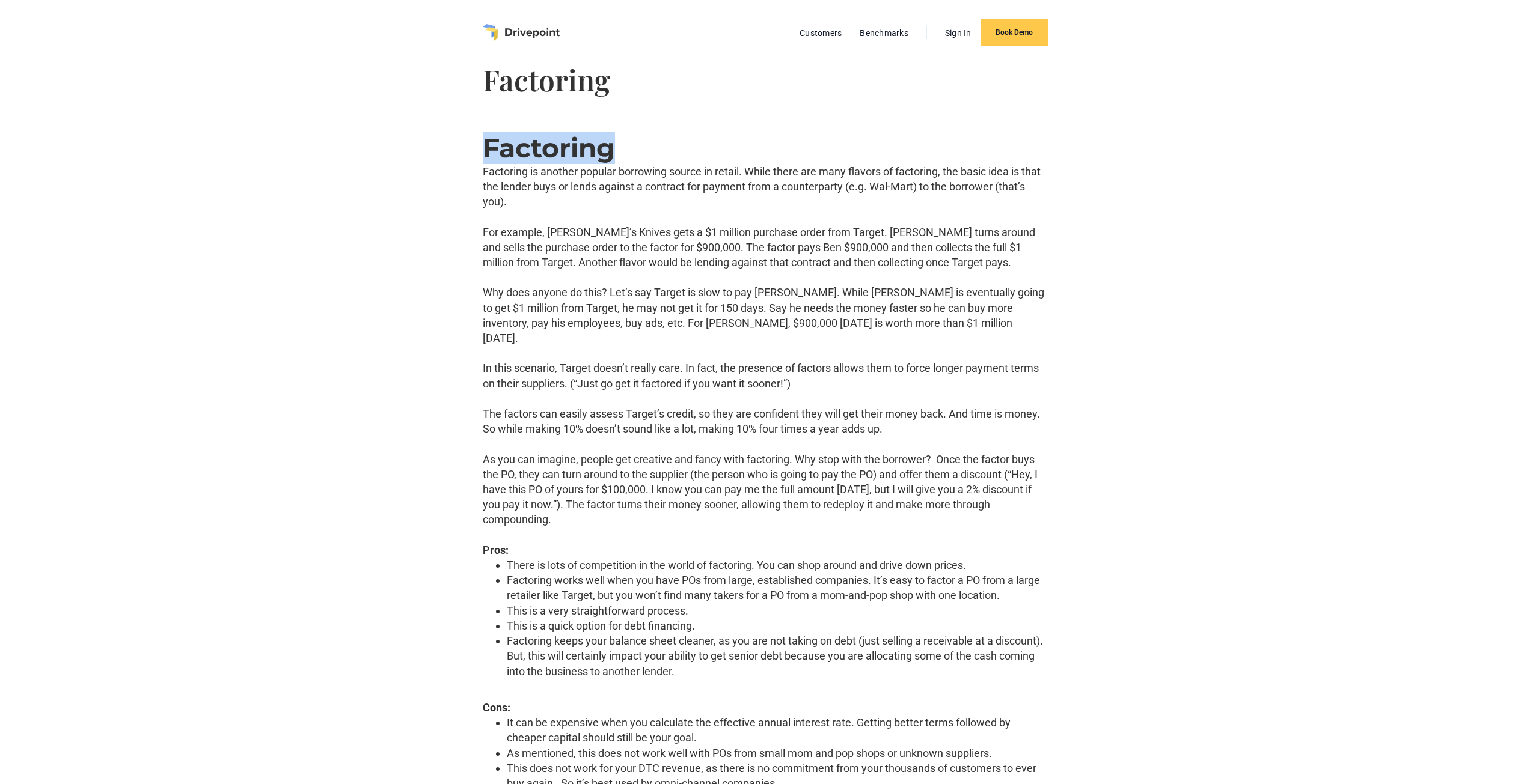
drag, startPoint x: 481, startPoint y: 151, endPoint x: 626, endPoint y: 138, distance: 145.6
copy h3 "Factoring"
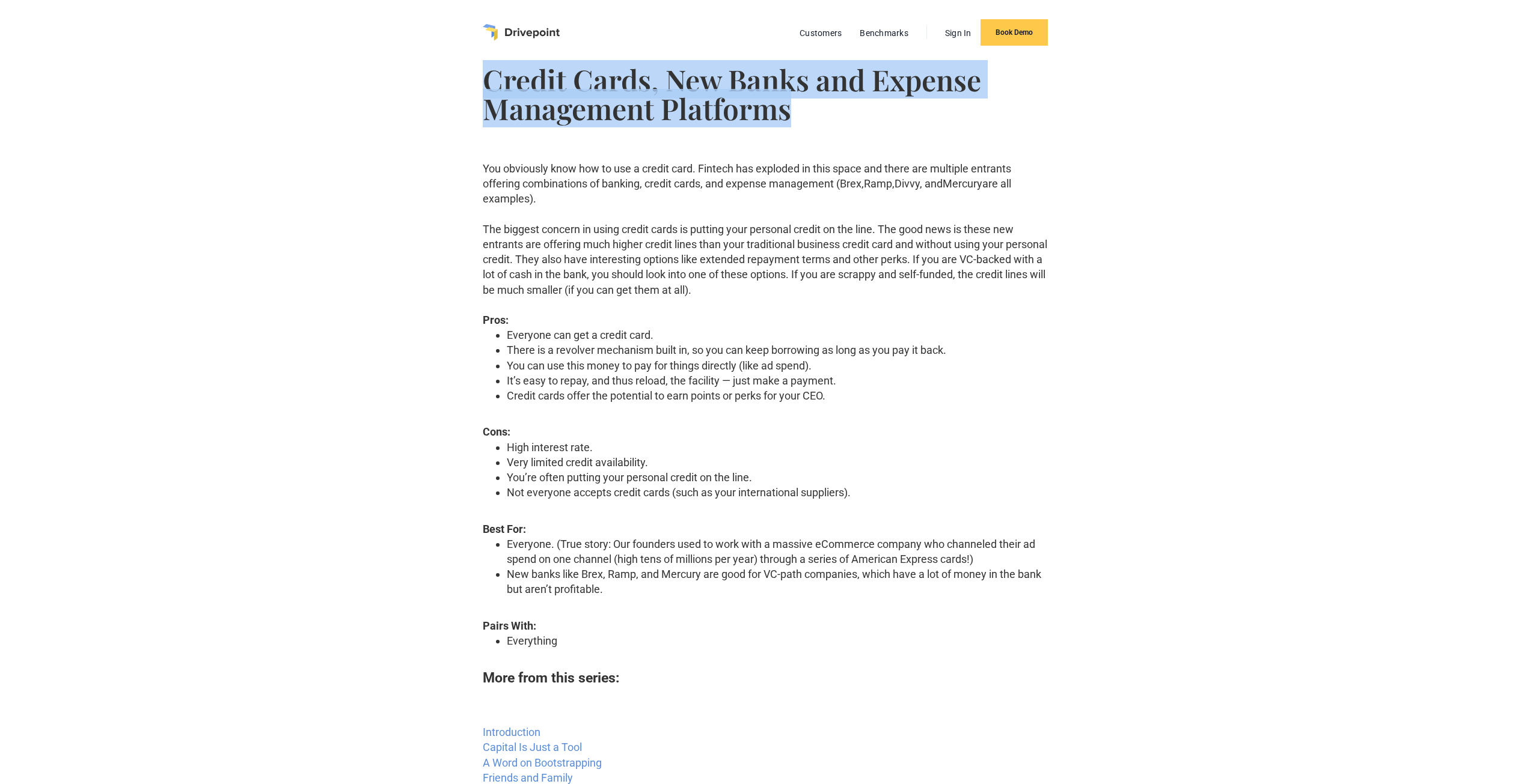
drag, startPoint x: 488, startPoint y: 77, endPoint x: 786, endPoint y: 102, distance: 299.0
click at [786, 102] on h1 "Credit Cards, New Banks and Expense Management Platforms" at bounding box center [765, 94] width 565 height 58
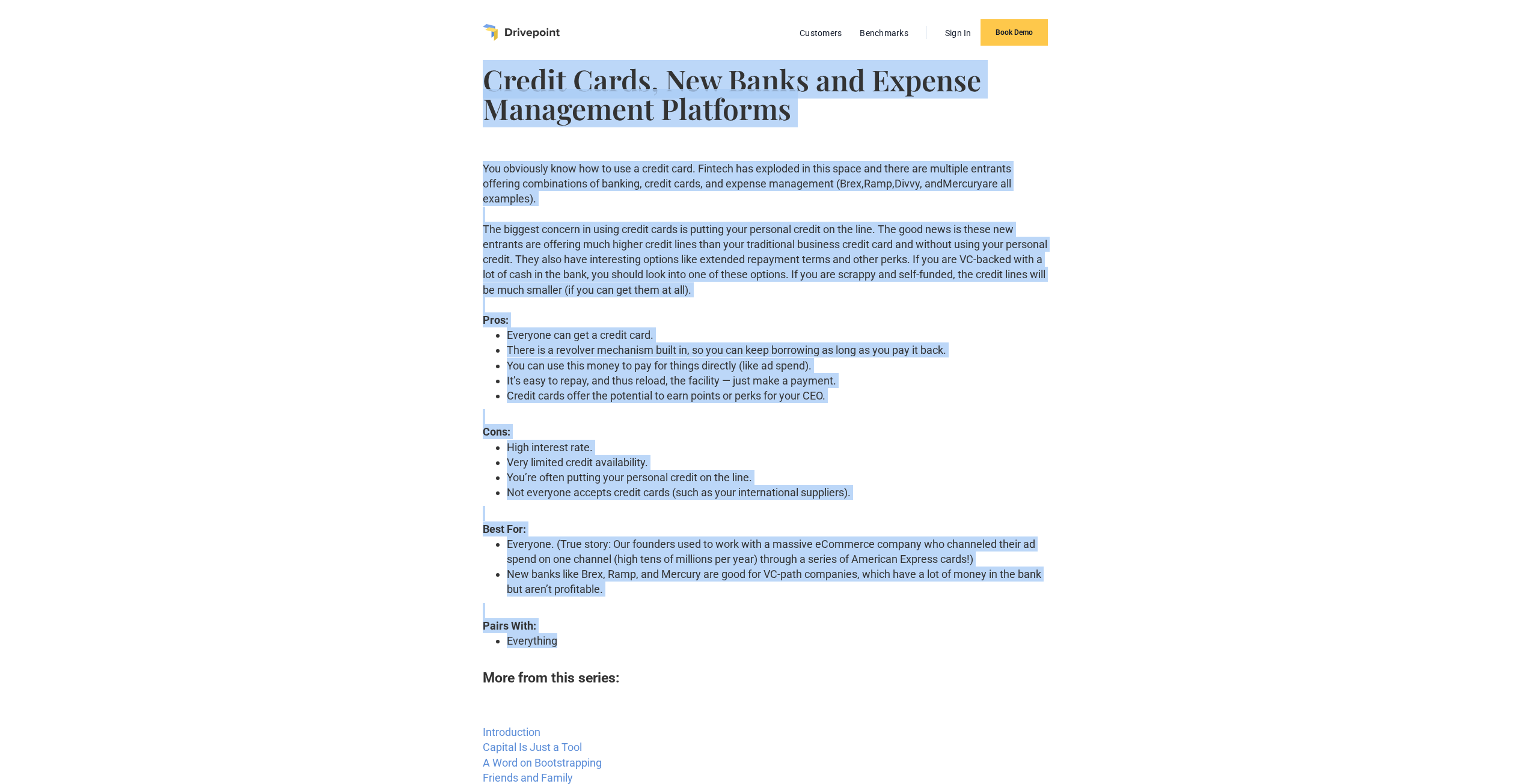
click at [595, 647] on li "Everything" at bounding box center [777, 641] width 542 height 15
copy div "Credit Cards, New Banks and Expense Management Platforms You obviously know how…"
